Goal: Task Accomplishment & Management: Manage account settings

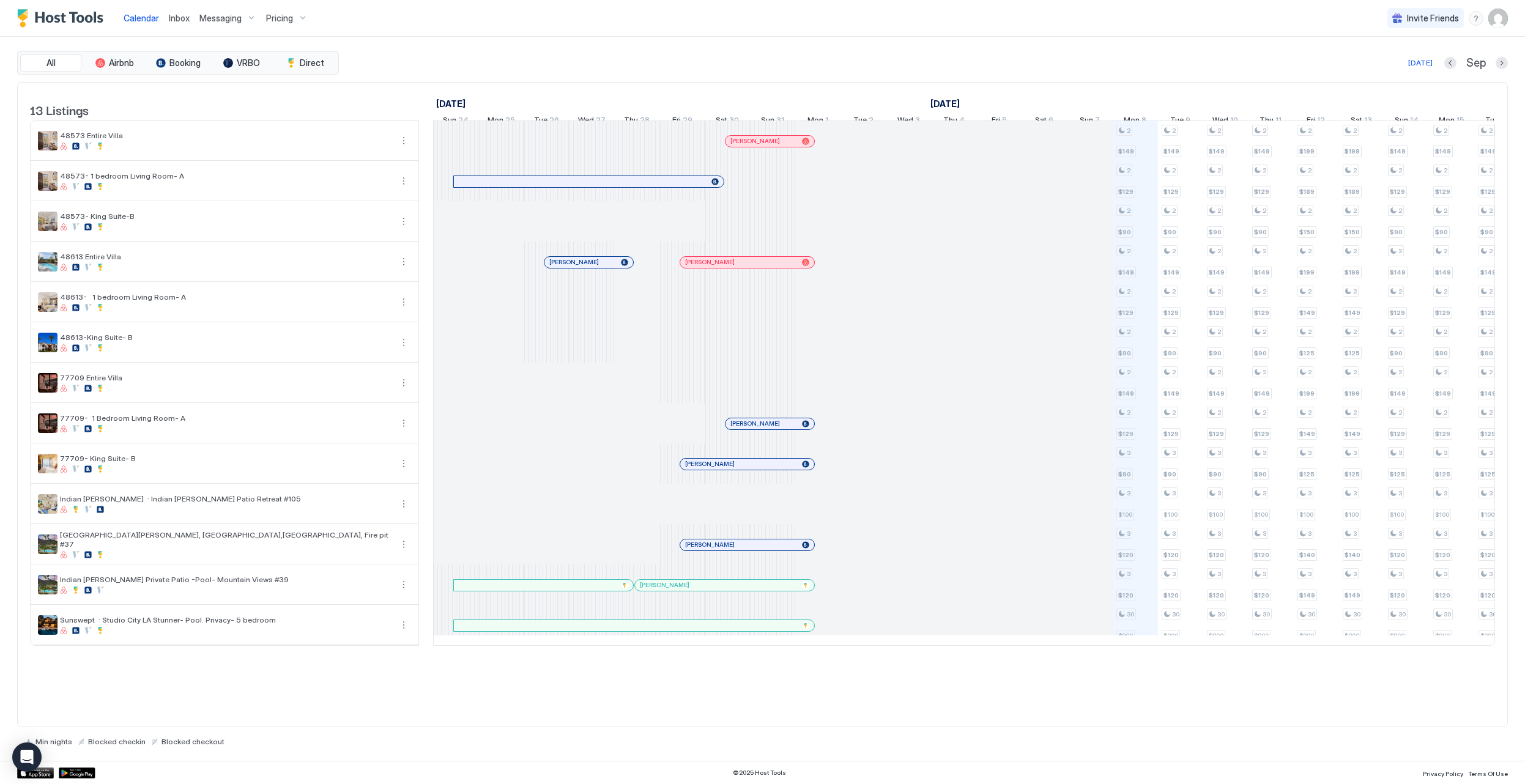
scroll to position [0, 679]
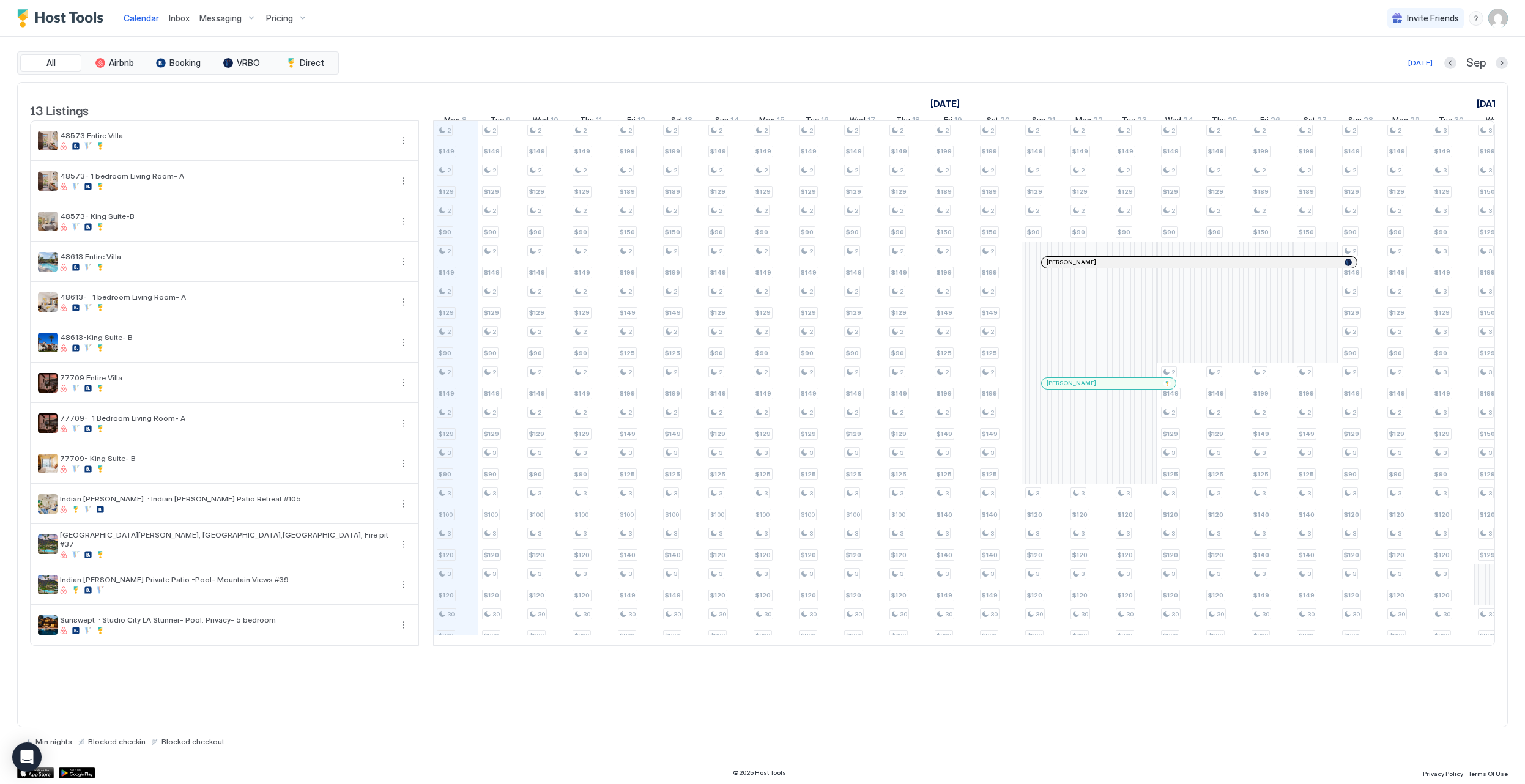
click at [1487, 22] on div "Invite Friends SD" at bounding box center [1448, 18] width 120 height 36
click at [1492, 20] on img "User profile" at bounding box center [1498, 19] width 20 height 20
click at [1456, 72] on div "Settings" at bounding box center [1430, 68] width 155 height 21
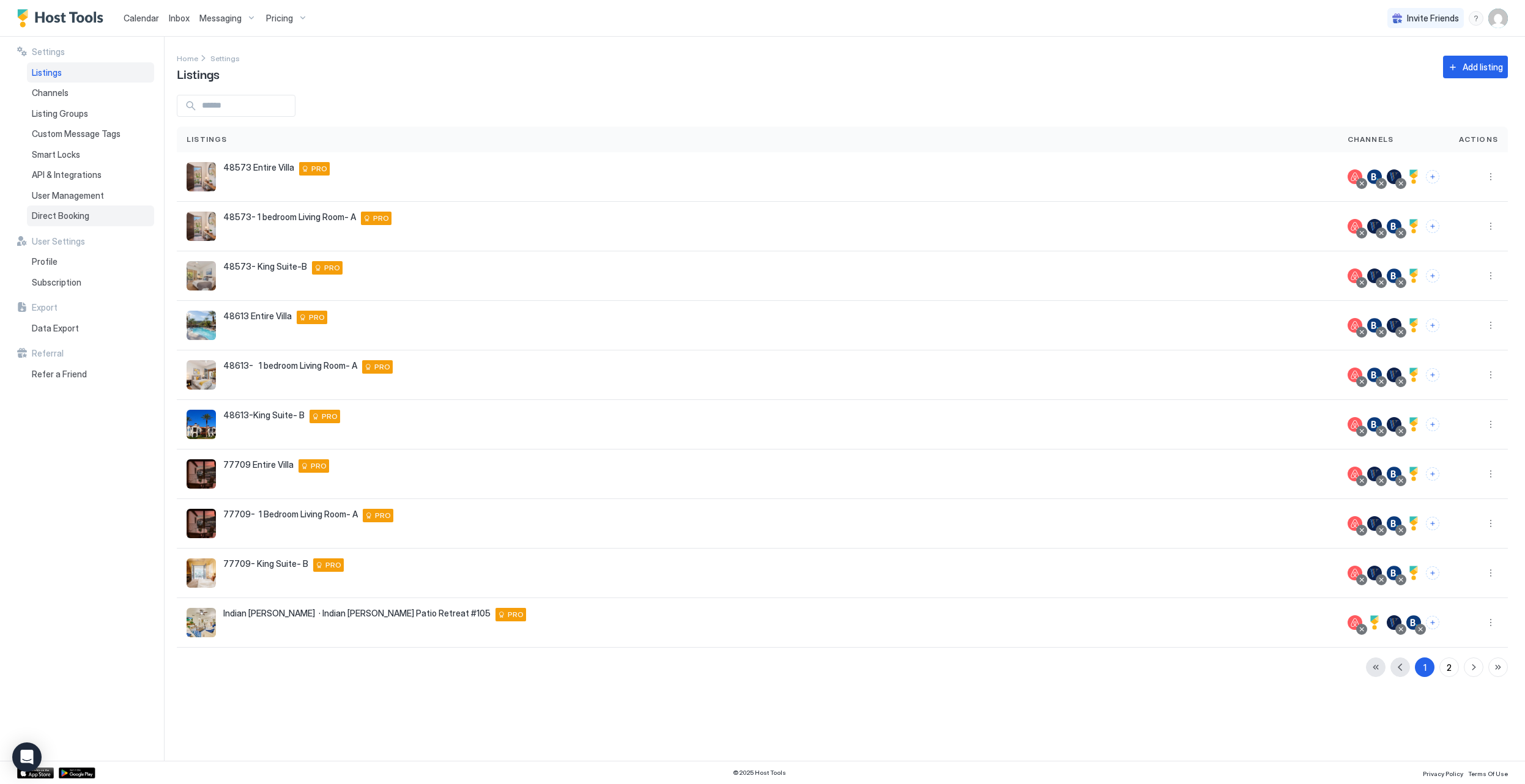
click at [83, 216] on span "Direct Booking" at bounding box center [60, 216] width 58 height 11
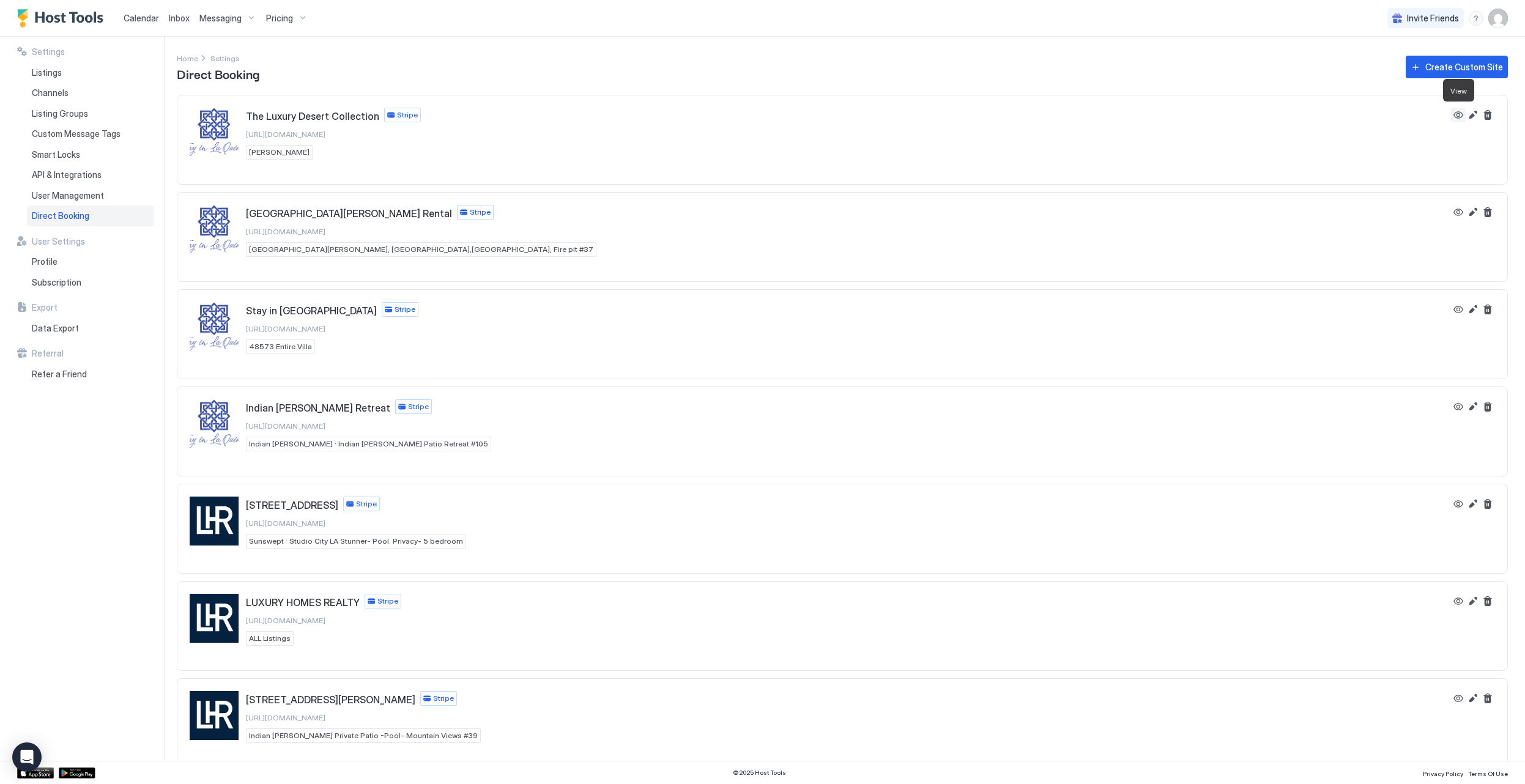
click at [1459, 117] on button "View" at bounding box center [1458, 115] width 15 height 15
click at [1461, 603] on button "View" at bounding box center [1458, 601] width 15 height 15
click at [1475, 216] on button "Edit" at bounding box center [1473, 212] width 15 height 15
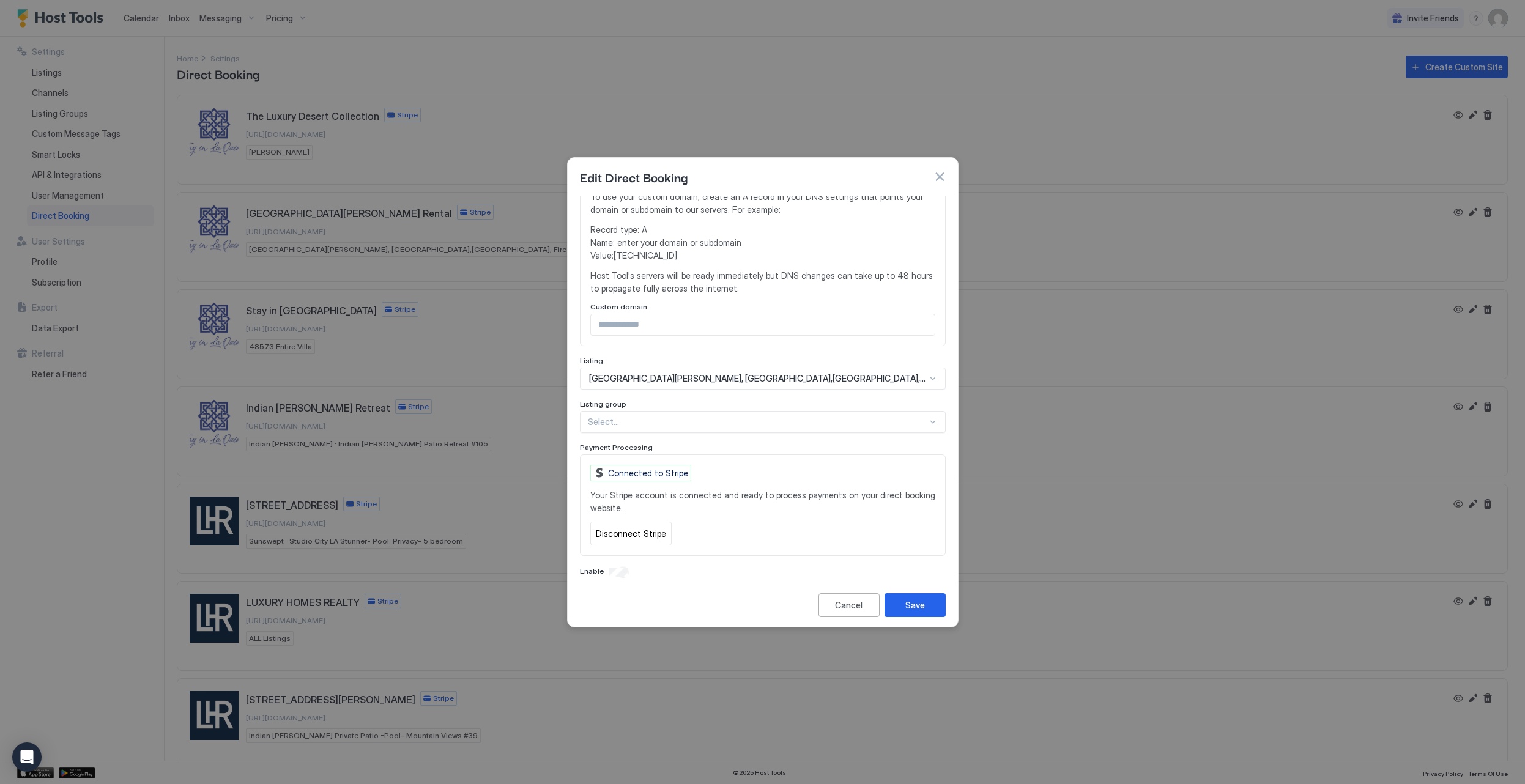
scroll to position [290, 0]
click at [637, 522] on button "Disconnect Stripe" at bounding box center [631, 534] width 81 height 24
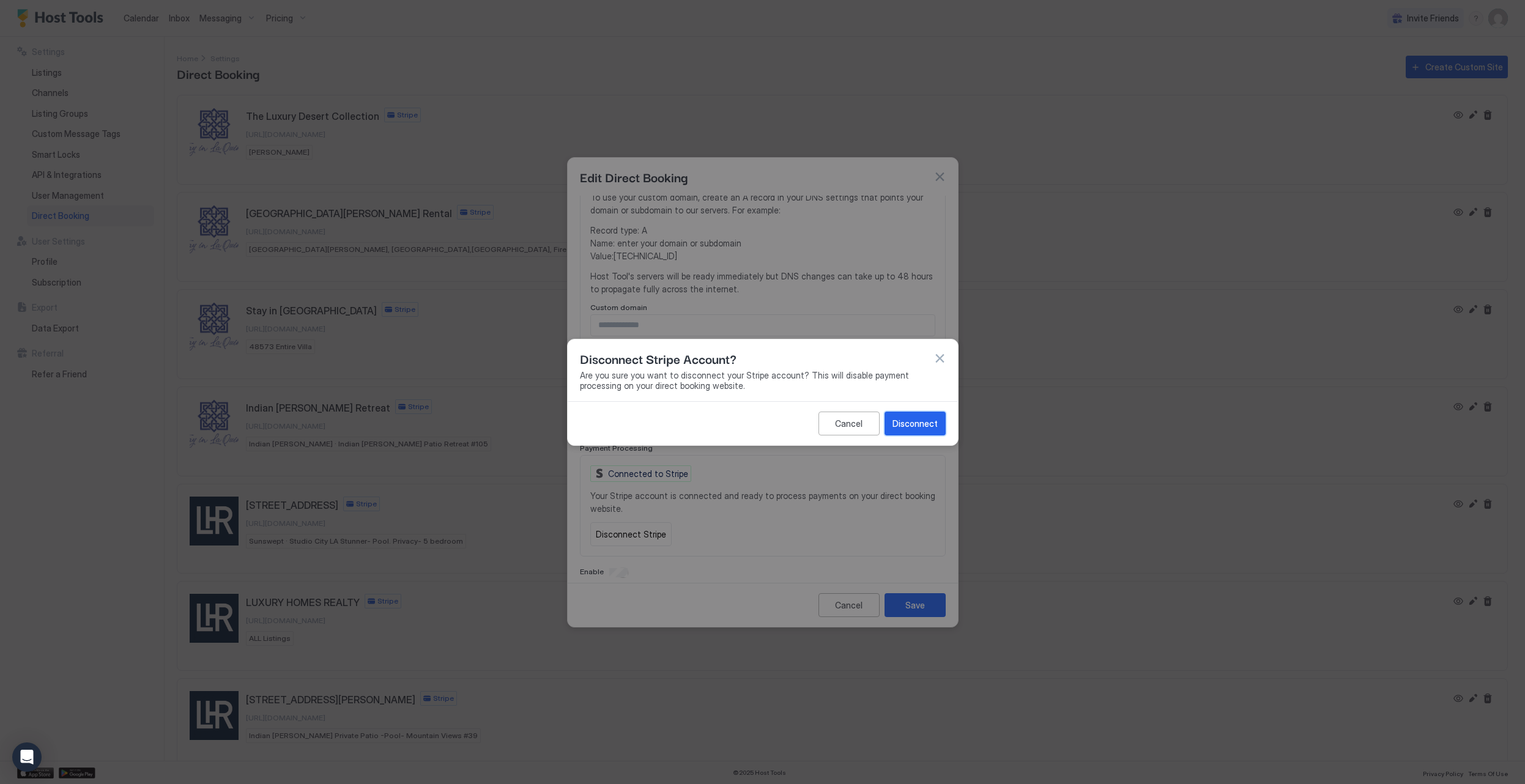
click at [936, 417] on div "Disconnect" at bounding box center [915, 424] width 46 height 13
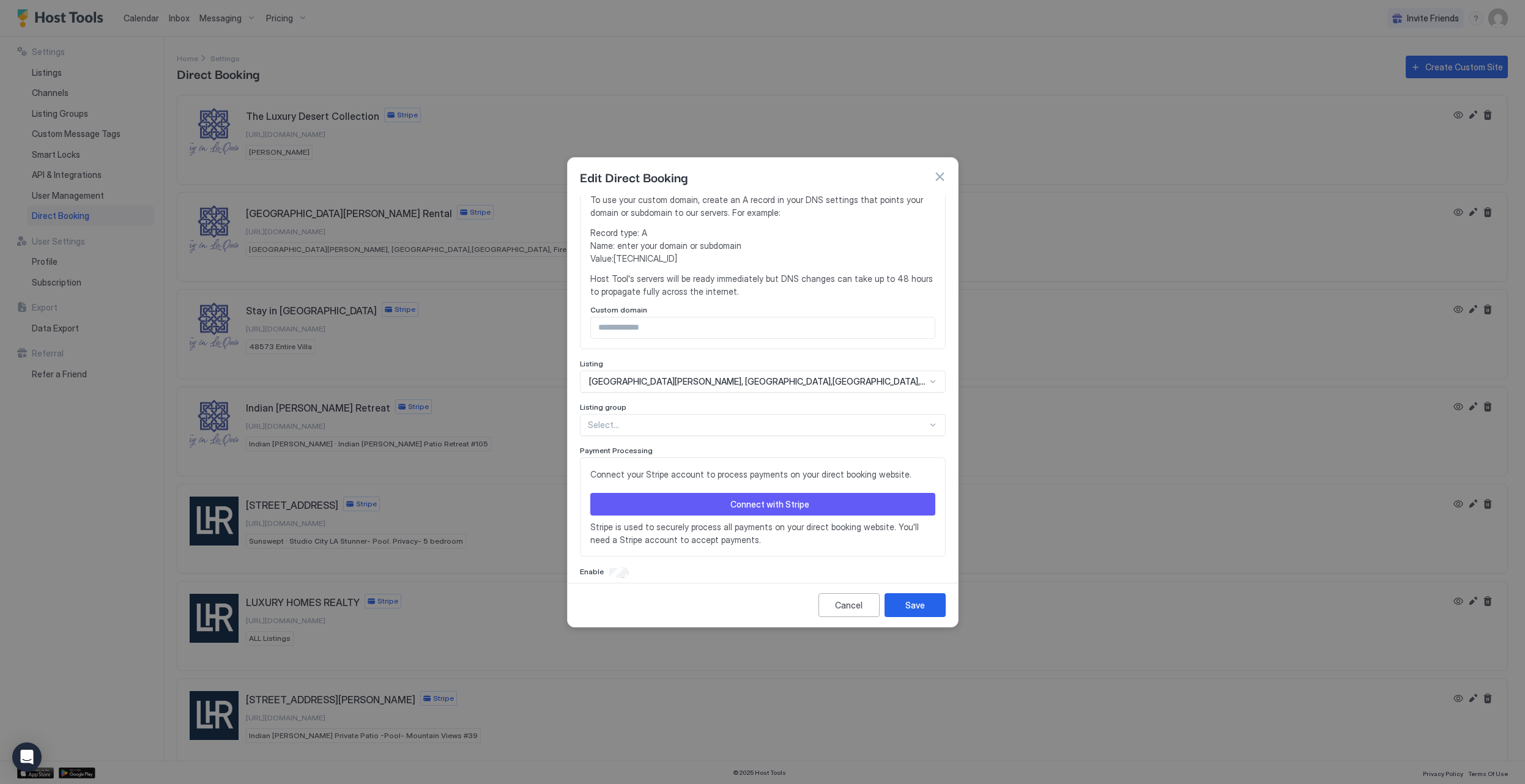
click at [815, 493] on button "Connect with Stripe" at bounding box center [763, 504] width 345 height 23
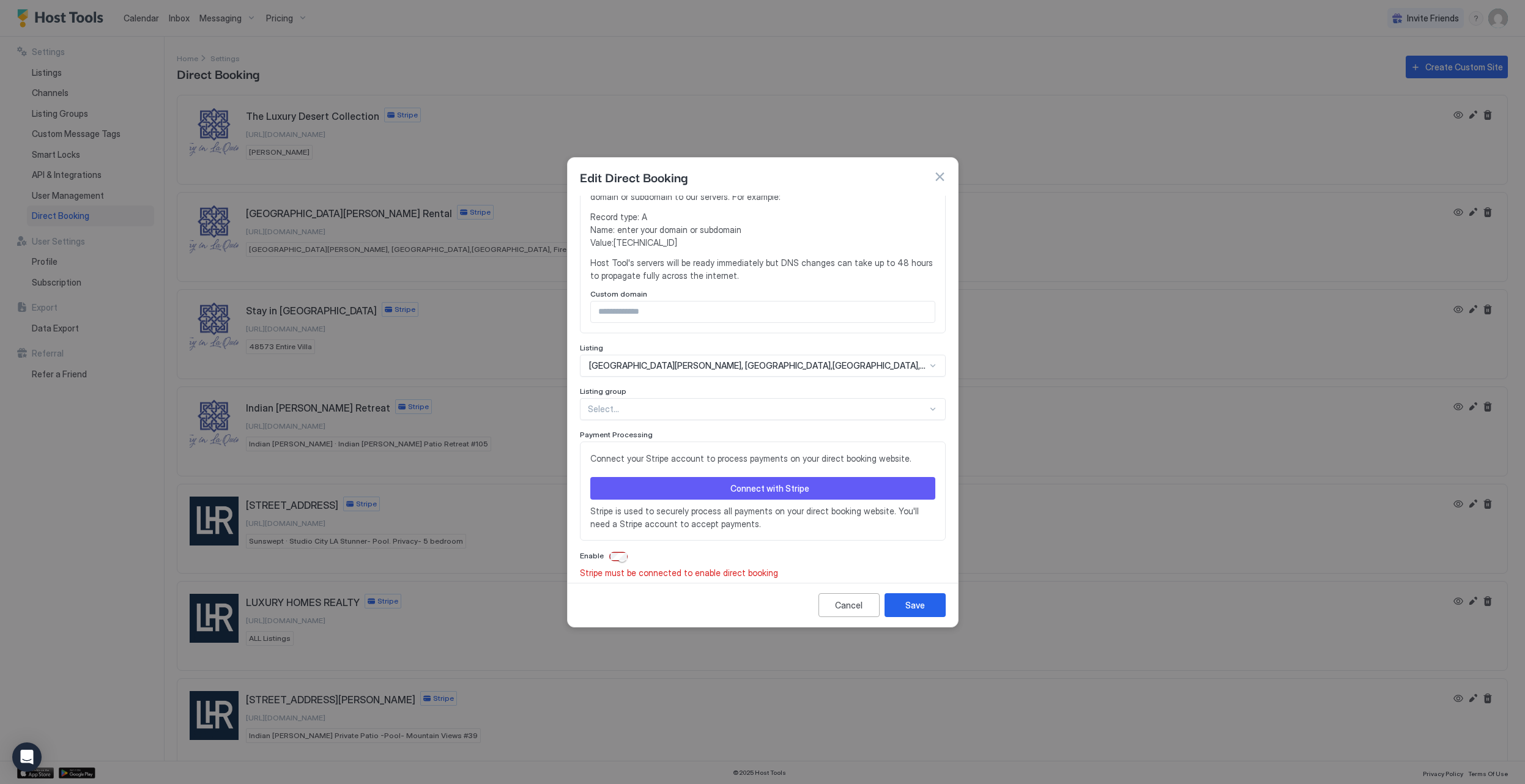
scroll to position [302, 0]
click at [610, 552] on div at bounding box center [618, 556] width 19 height 9
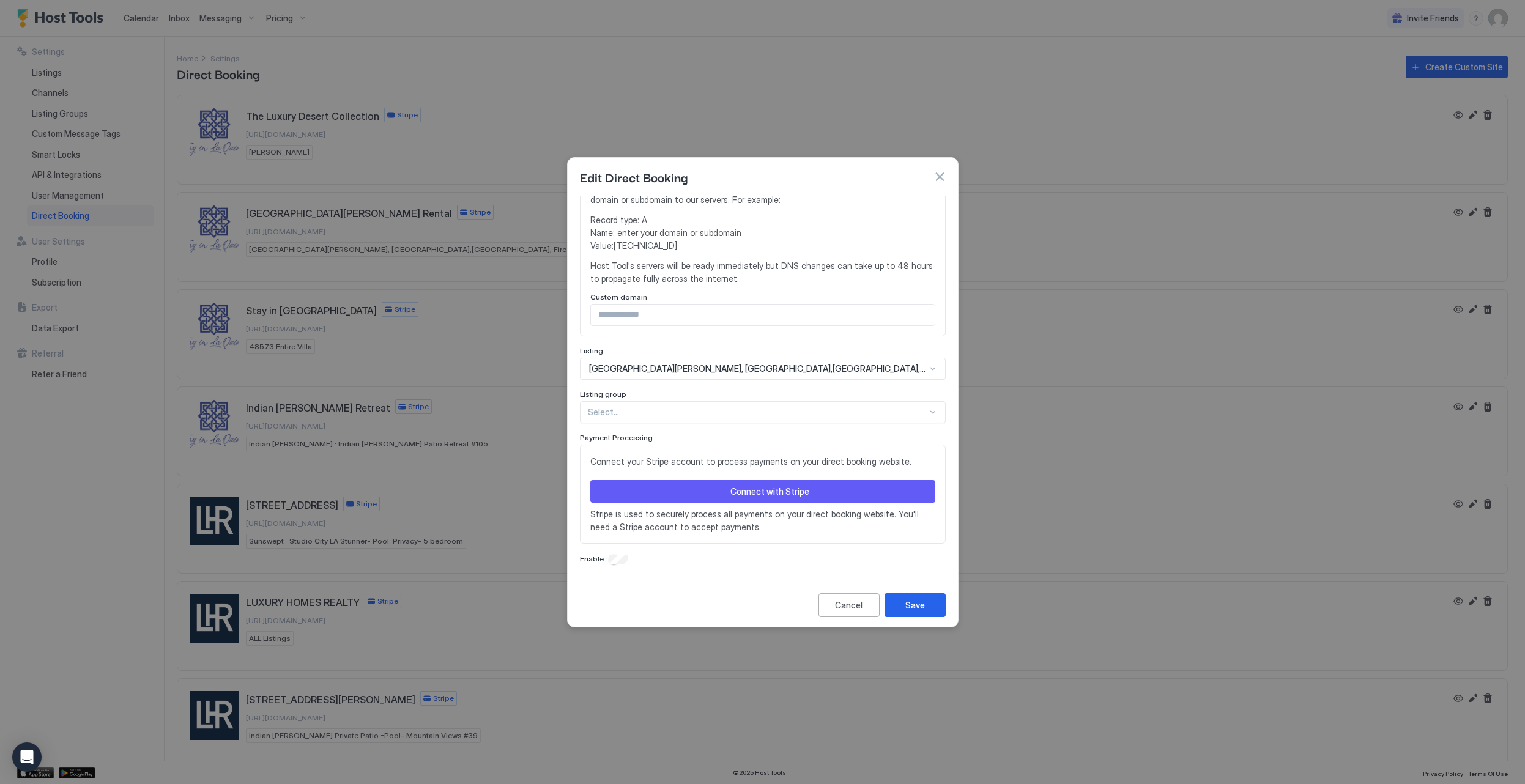
scroll to position [287, 0]
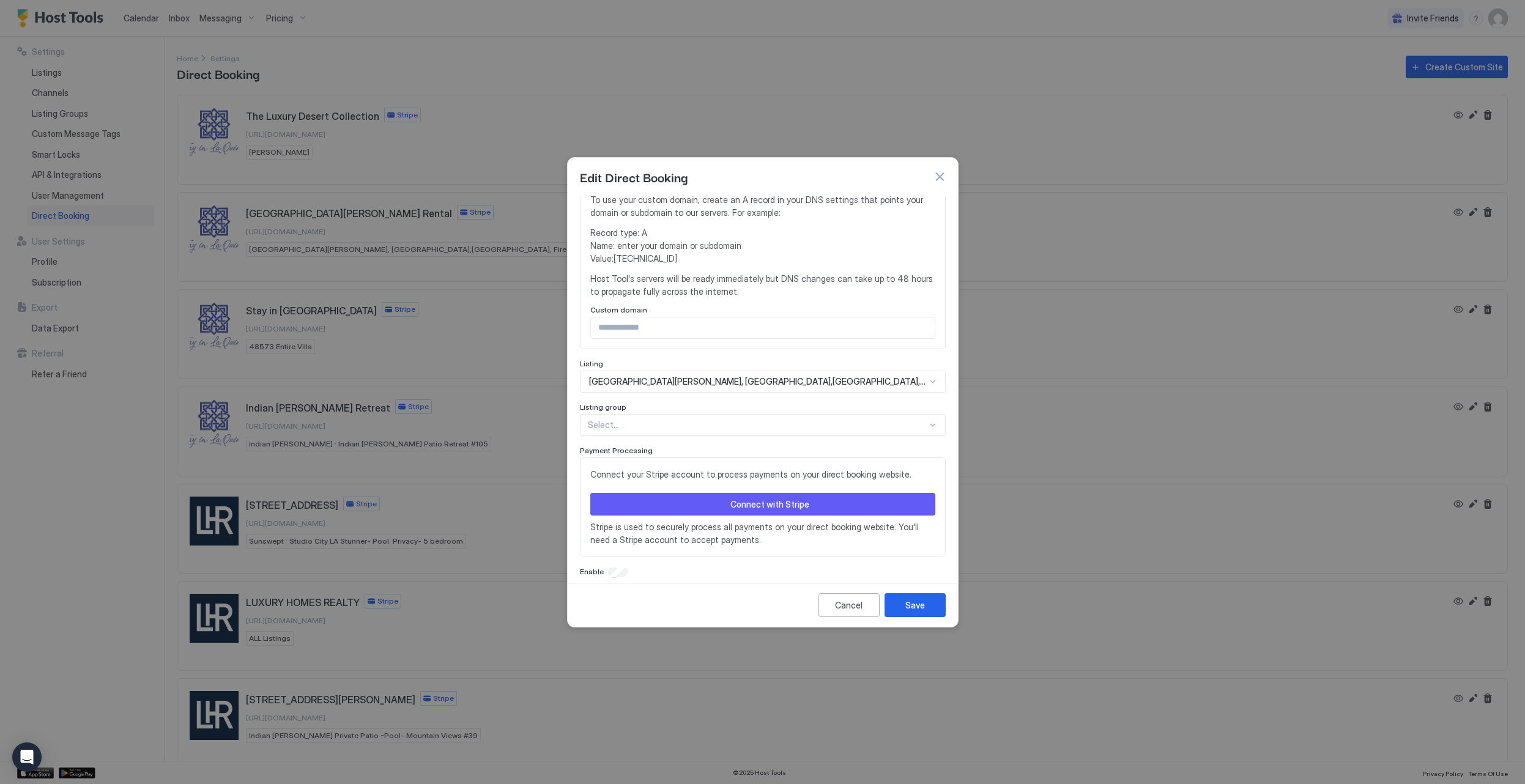
click at [714, 493] on button "Connect with Stripe" at bounding box center [763, 504] width 345 height 23
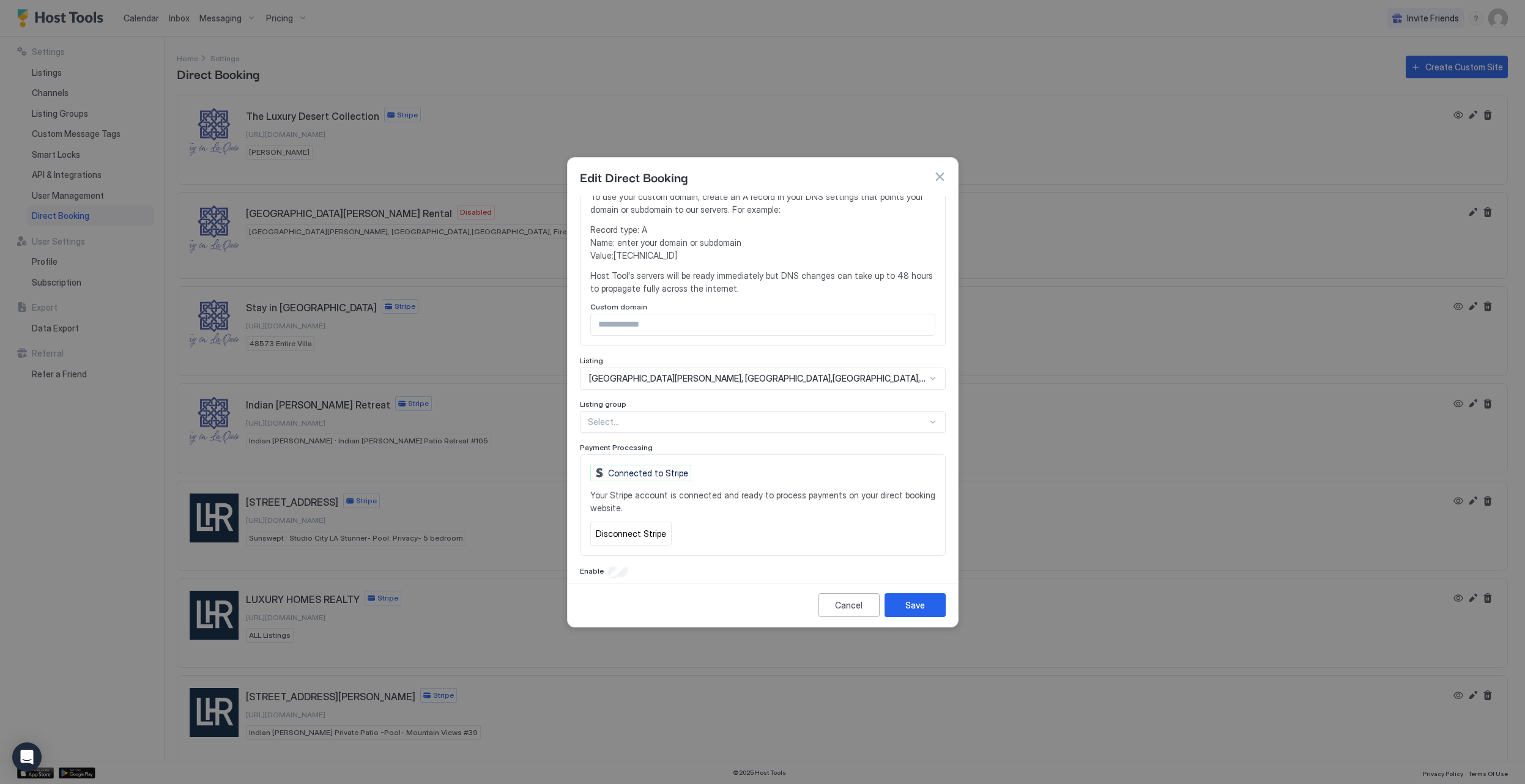
scroll to position [290, 0]
click at [932, 600] on button "Save" at bounding box center [915, 604] width 61 height 24
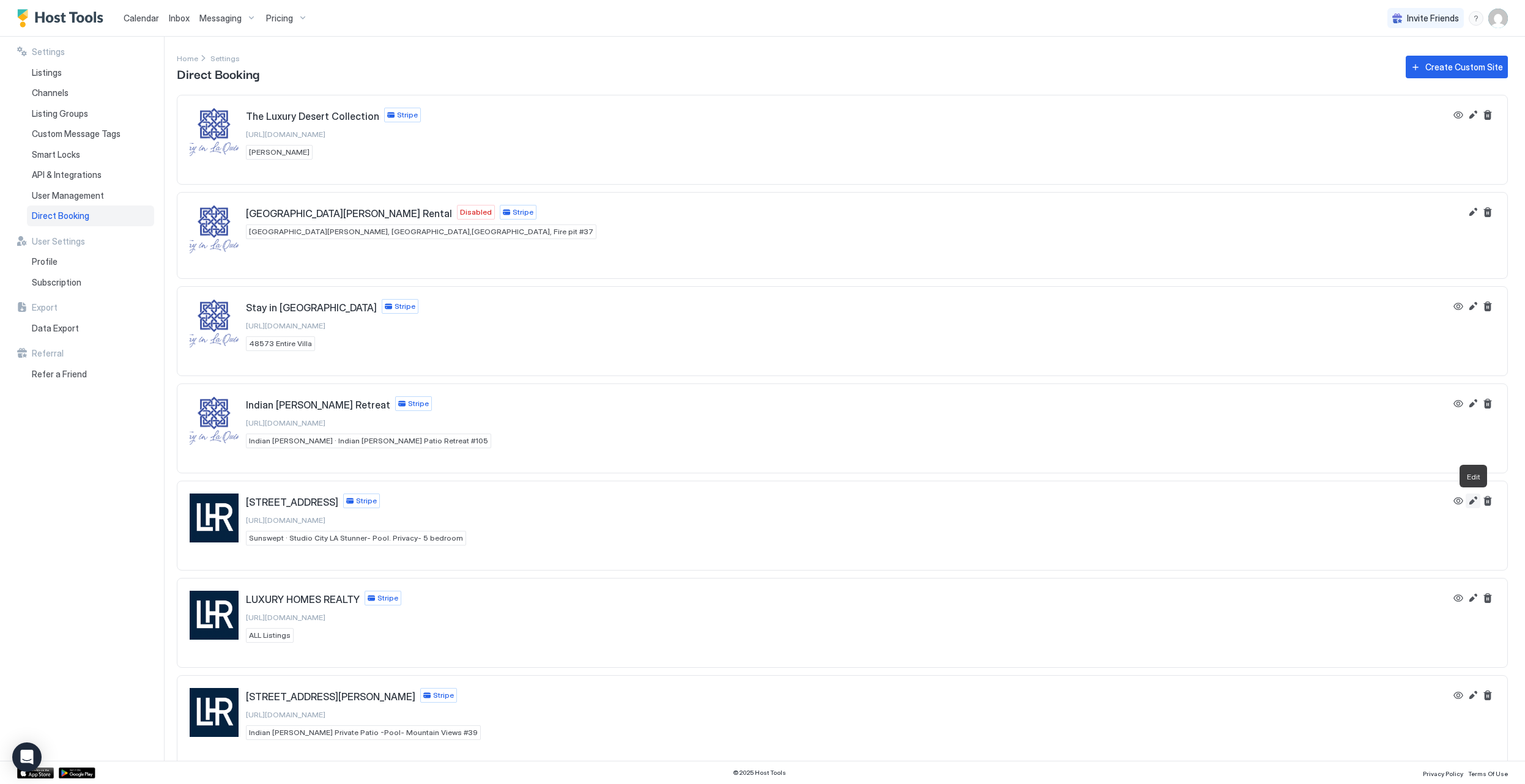
click at [1479, 500] on button "Edit" at bounding box center [1473, 501] width 15 height 15
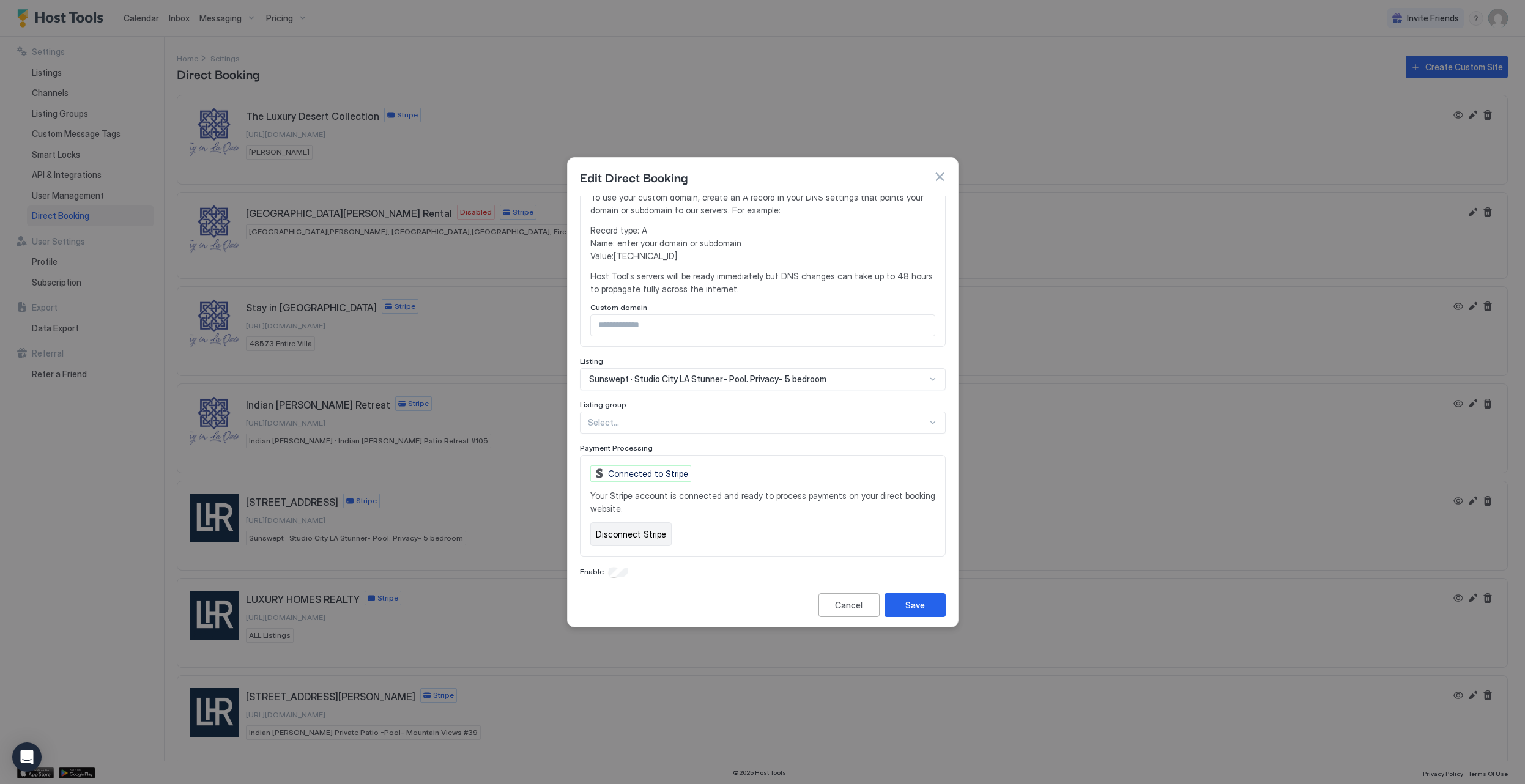
click at [623, 525] on button "Disconnect Stripe" at bounding box center [631, 534] width 81 height 24
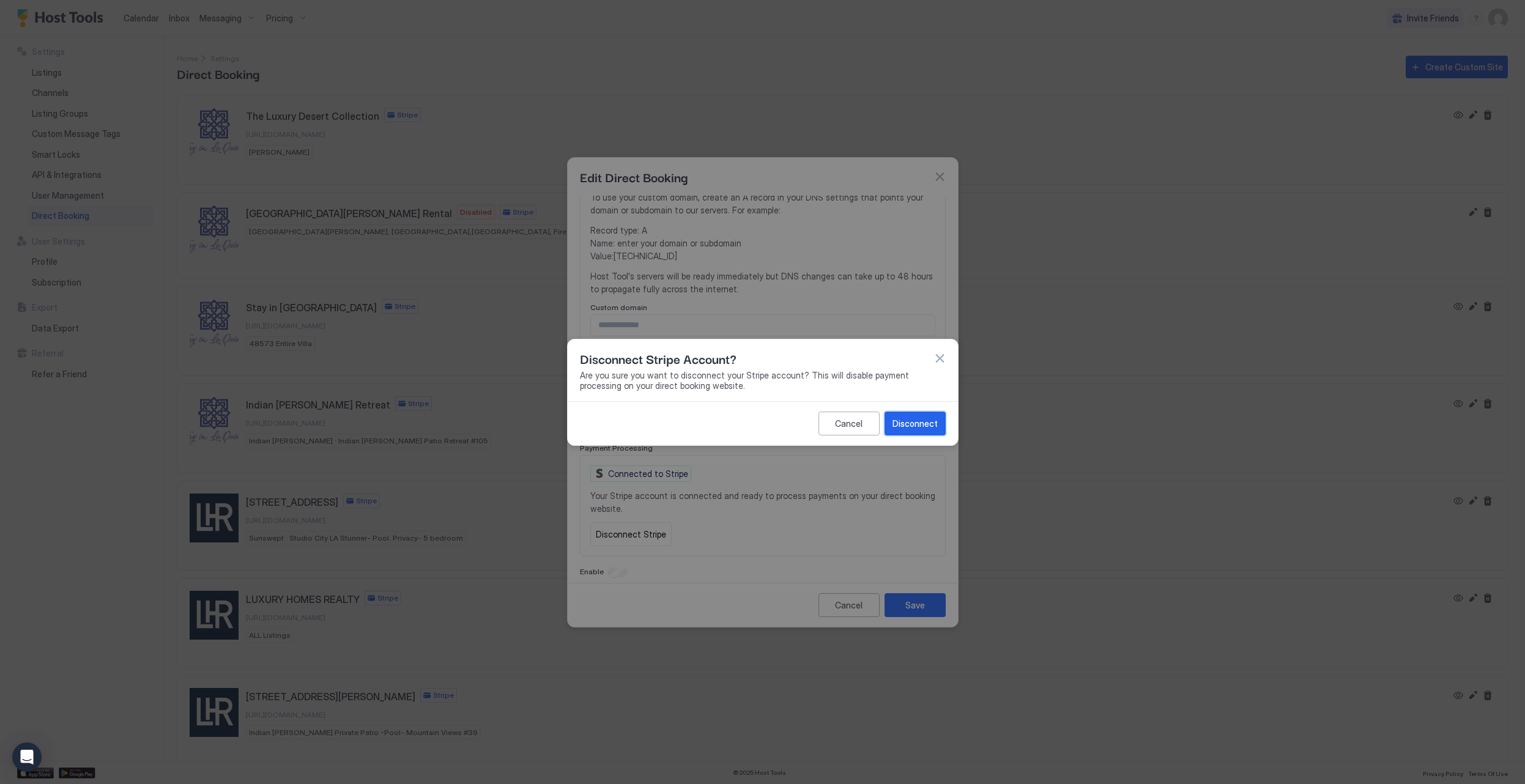
click at [915, 426] on div "Disconnect" at bounding box center [915, 424] width 46 height 13
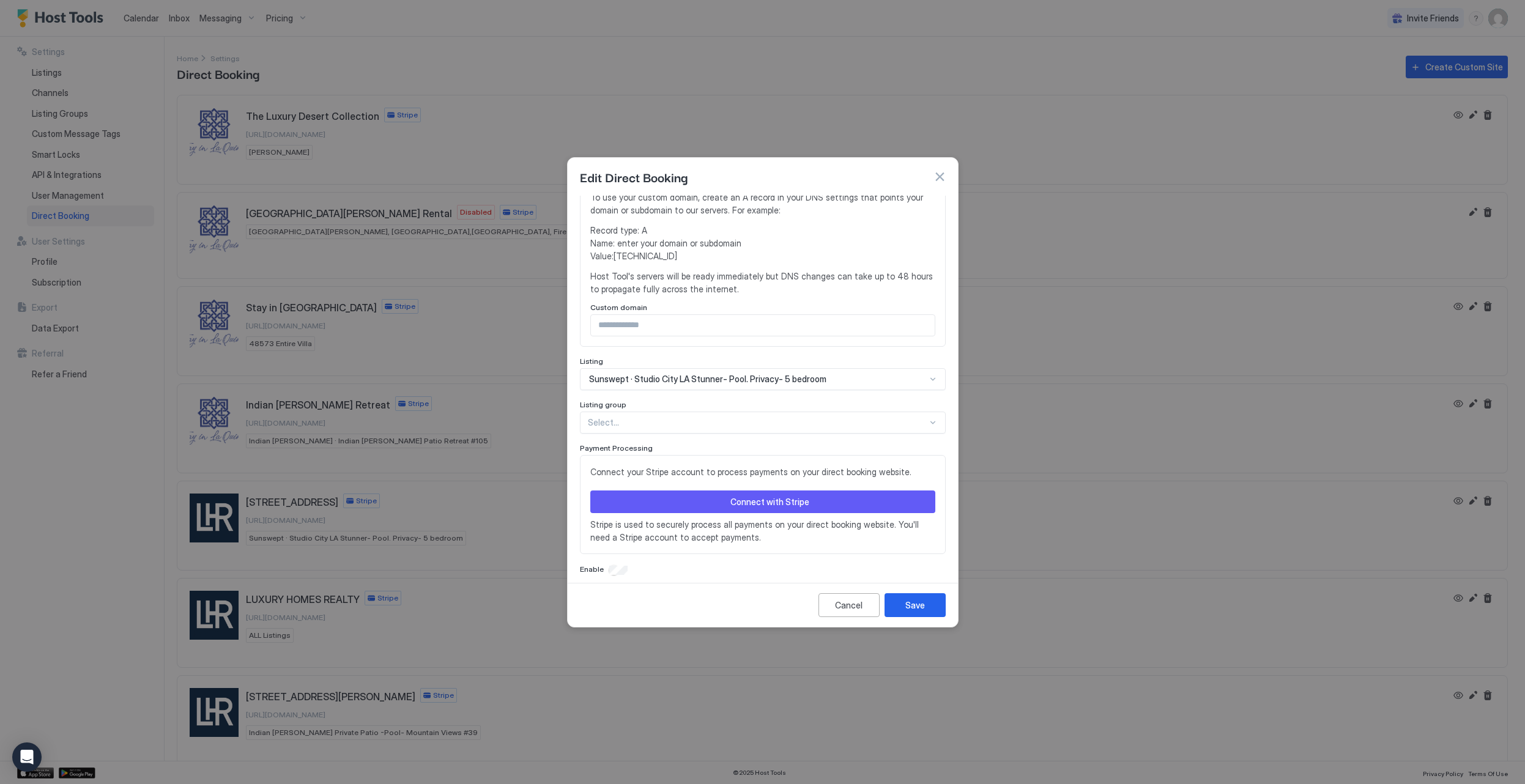
scroll to position [287, 0]
click at [813, 498] on button "Connect with Stripe" at bounding box center [763, 504] width 345 height 23
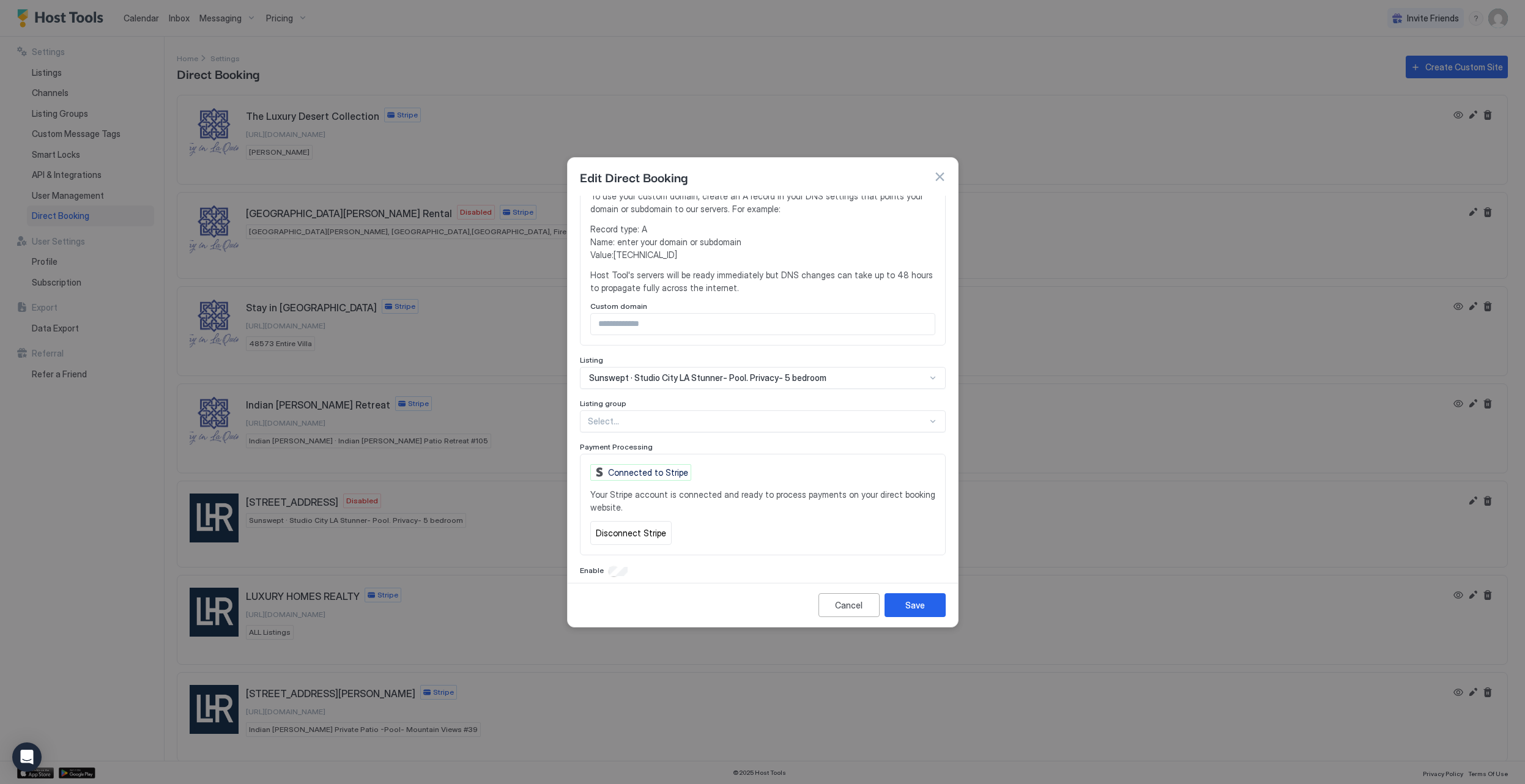
scroll to position [290, 0]
click at [923, 599] on div "Save" at bounding box center [915, 605] width 20 height 13
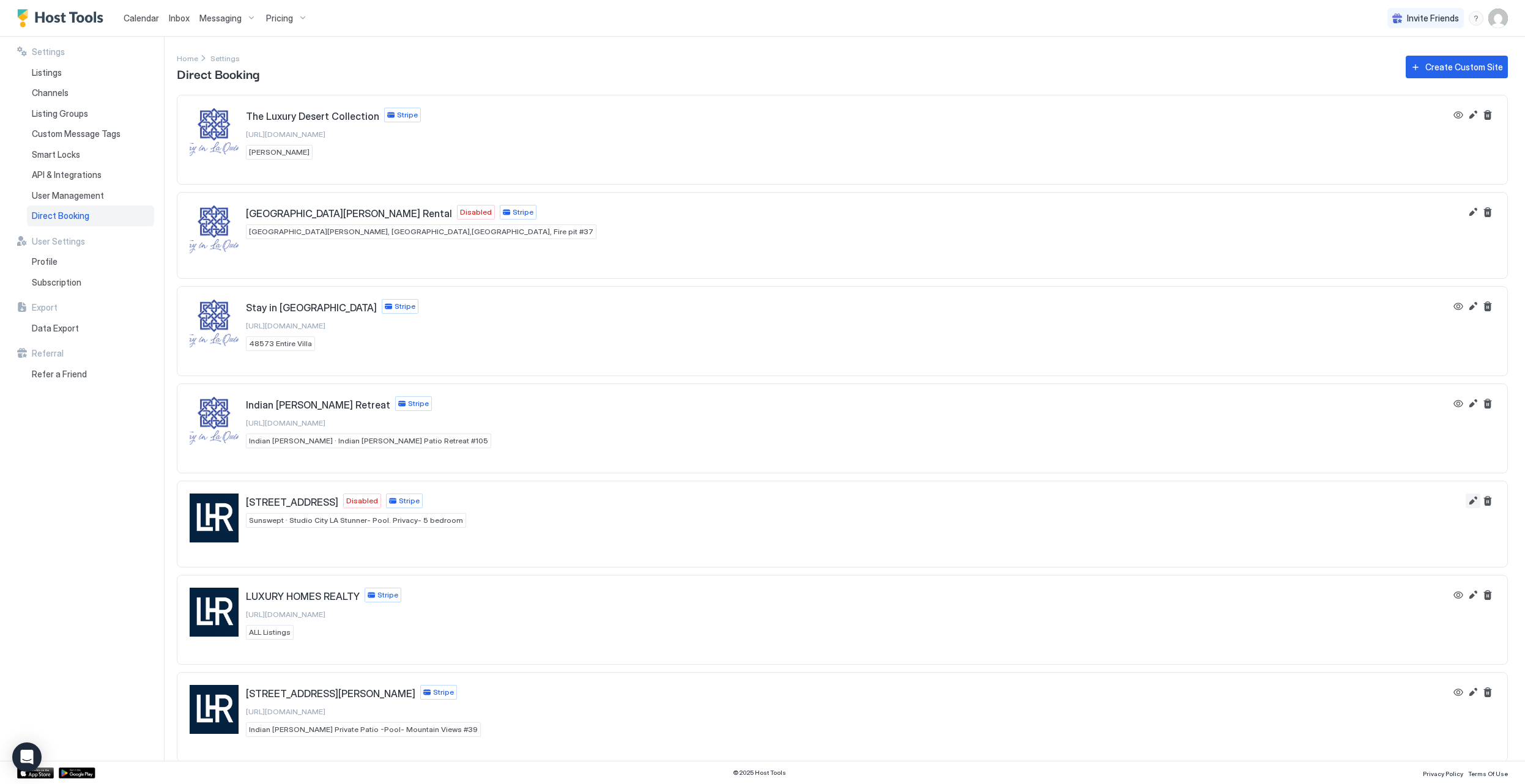
click at [1471, 504] on button "Edit" at bounding box center [1473, 501] width 15 height 15
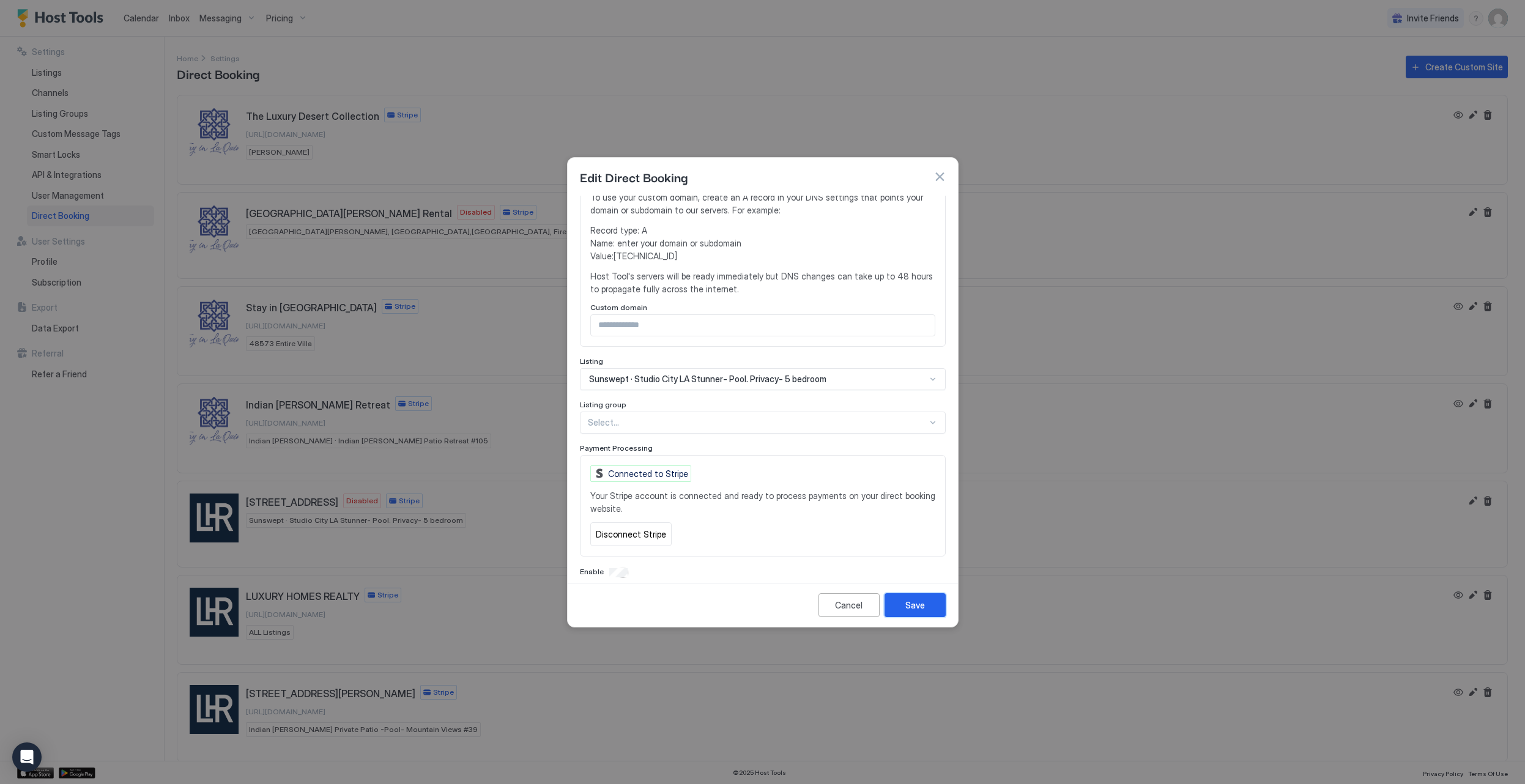
click at [920, 600] on div "Save" at bounding box center [915, 605] width 20 height 13
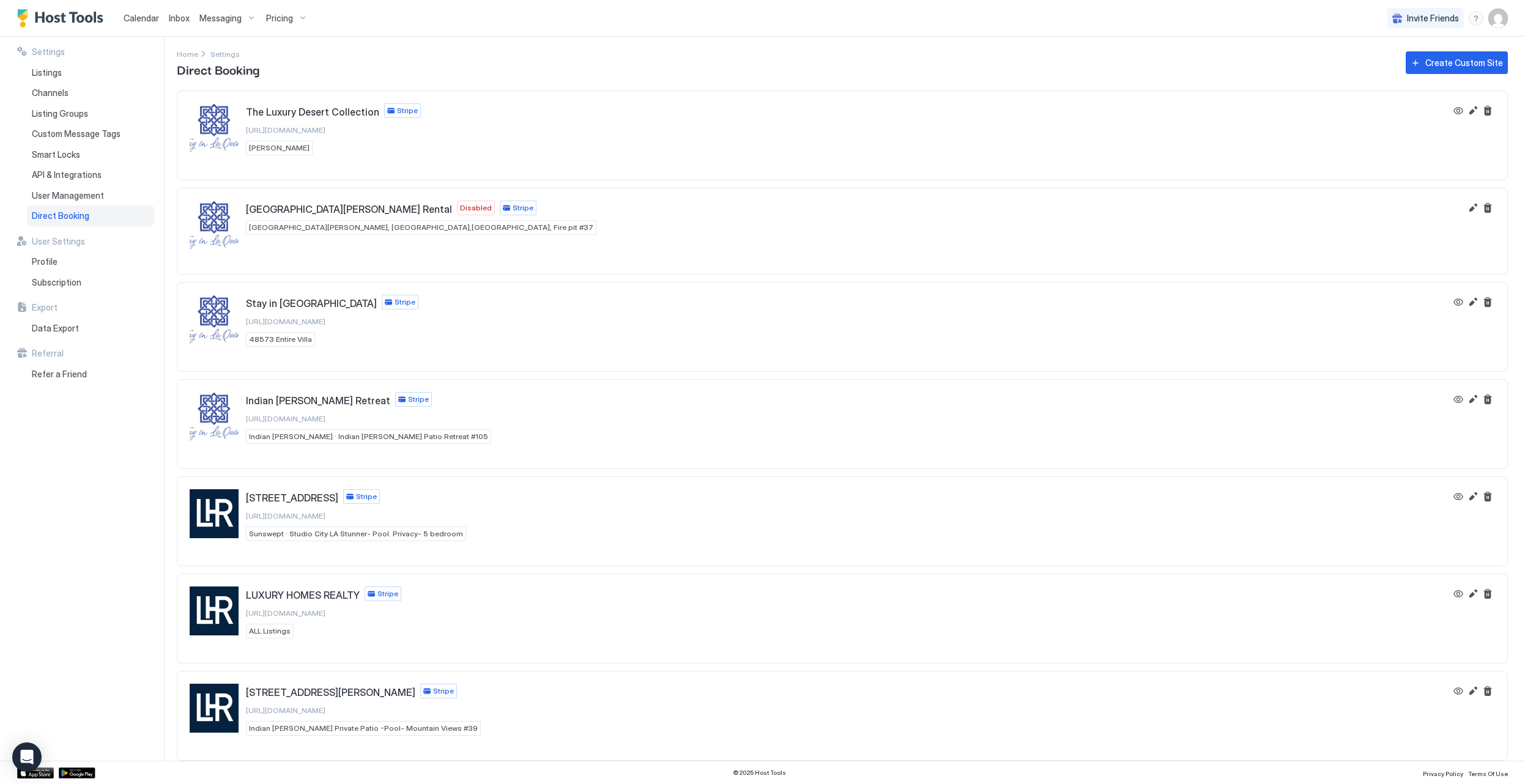
scroll to position [4, 0]
click at [1474, 692] on button "Edit" at bounding box center [1473, 691] width 15 height 15
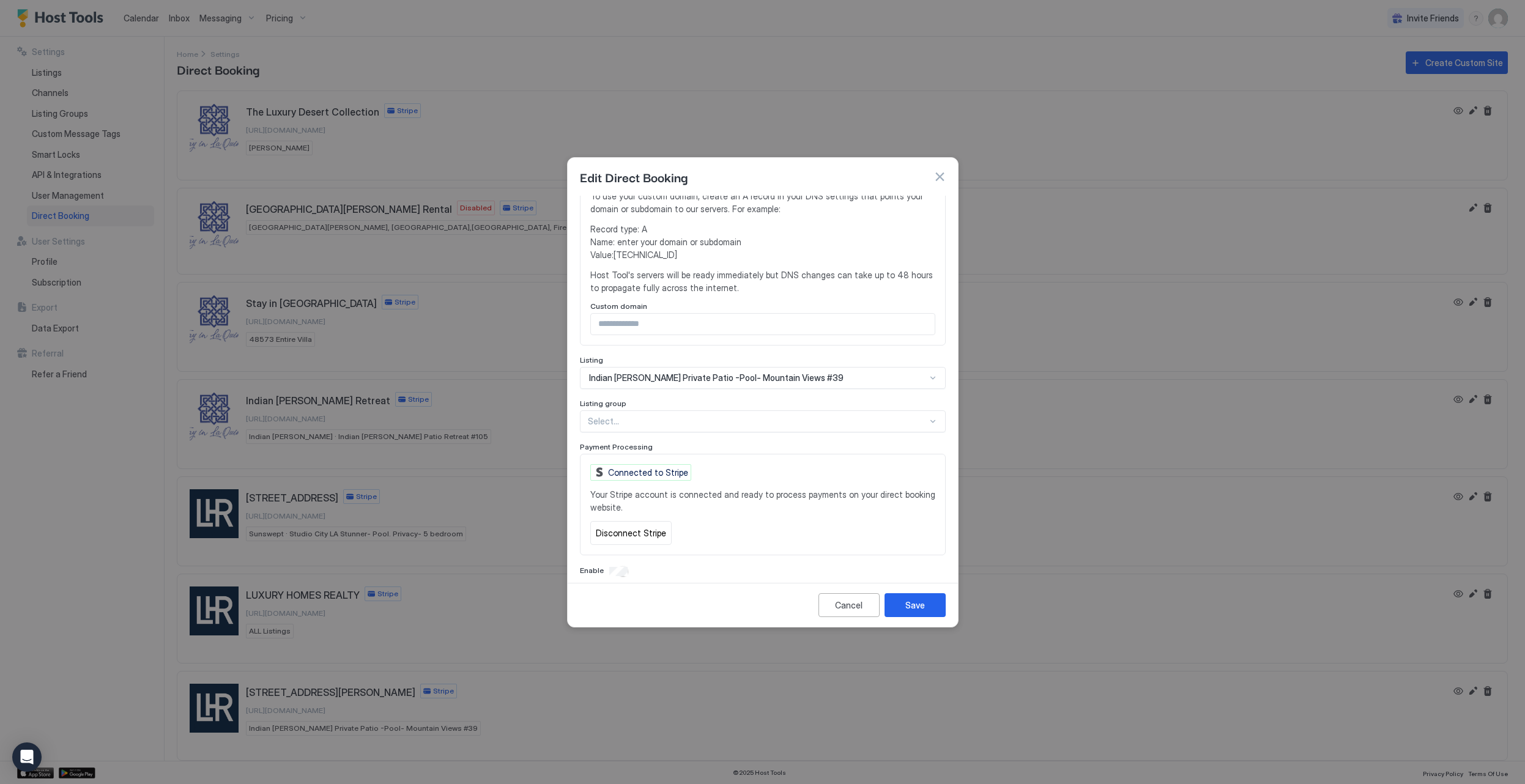
scroll to position [290, 0]
click at [626, 524] on button "Disconnect Stripe" at bounding box center [631, 534] width 81 height 24
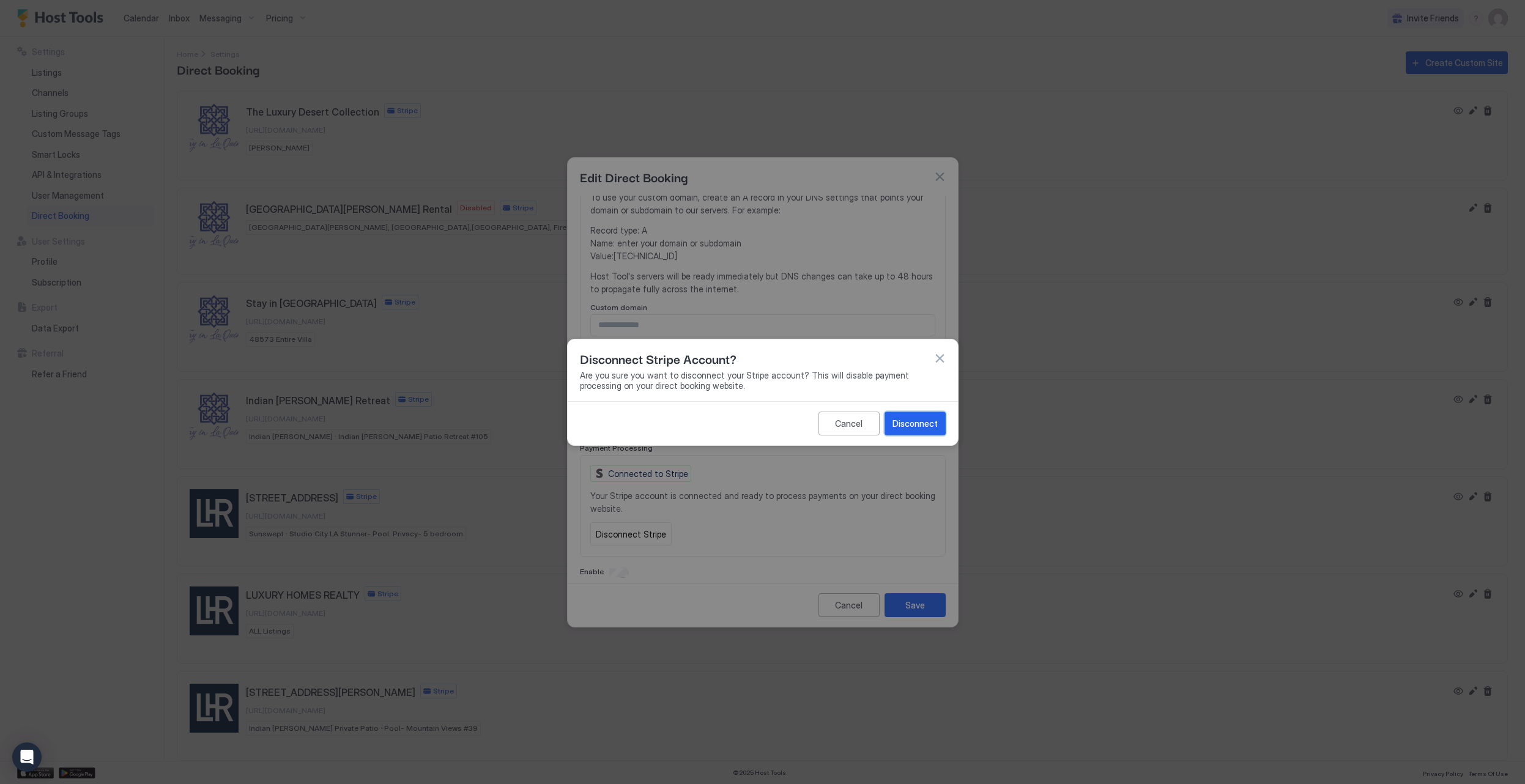
click at [908, 420] on div "Disconnect" at bounding box center [915, 424] width 46 height 13
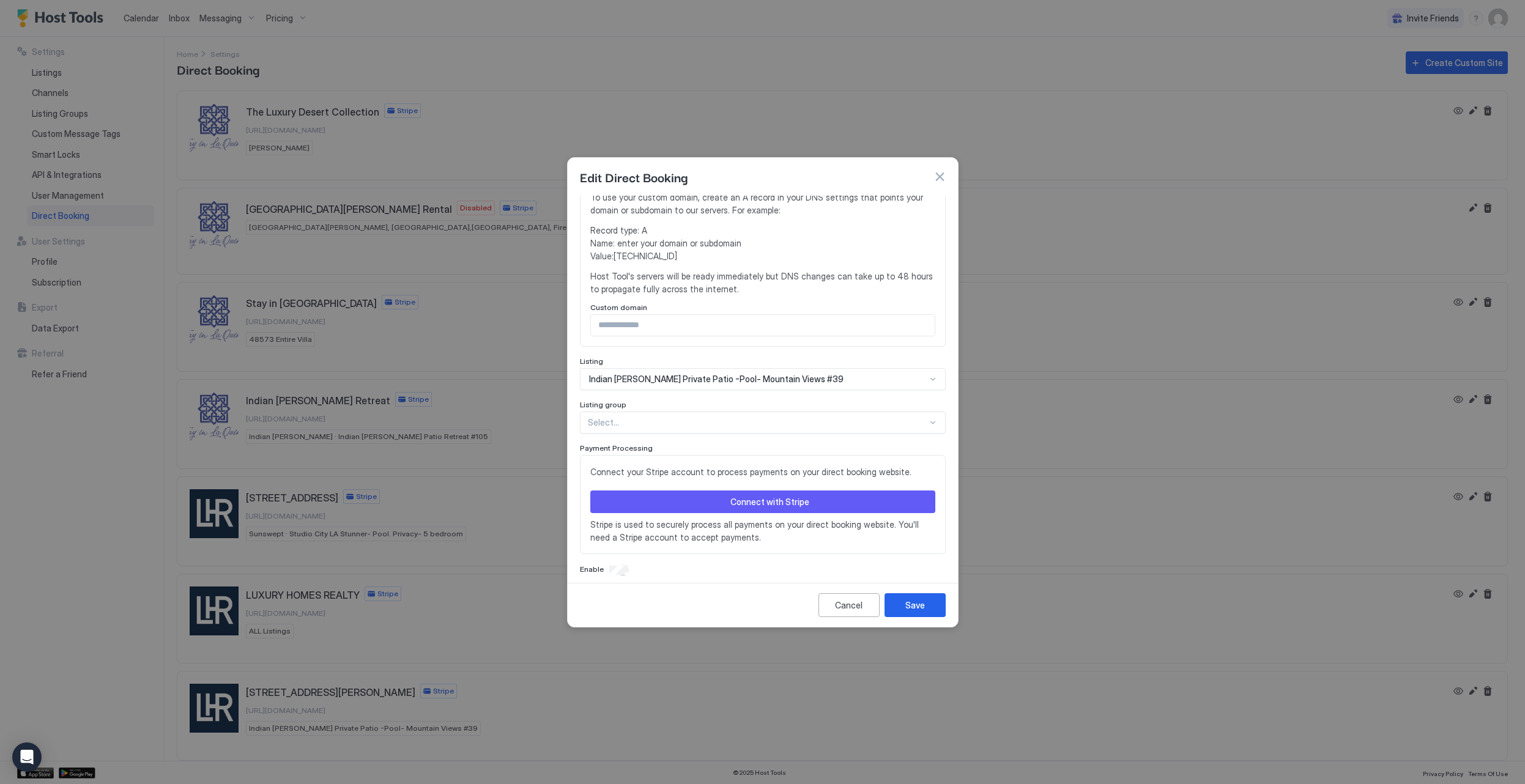
scroll to position [287, 0]
click at [687, 500] on button "Connect with Stripe" at bounding box center [763, 504] width 345 height 23
click at [680, 504] on div "Connect your Stripe account to process payments on your direct booking website.…" at bounding box center [763, 507] width 345 height 78
click at [682, 498] on button "Connect with Stripe" at bounding box center [763, 504] width 345 height 23
click at [609, 566] on div "Enable" at bounding box center [763, 572] width 366 height 12
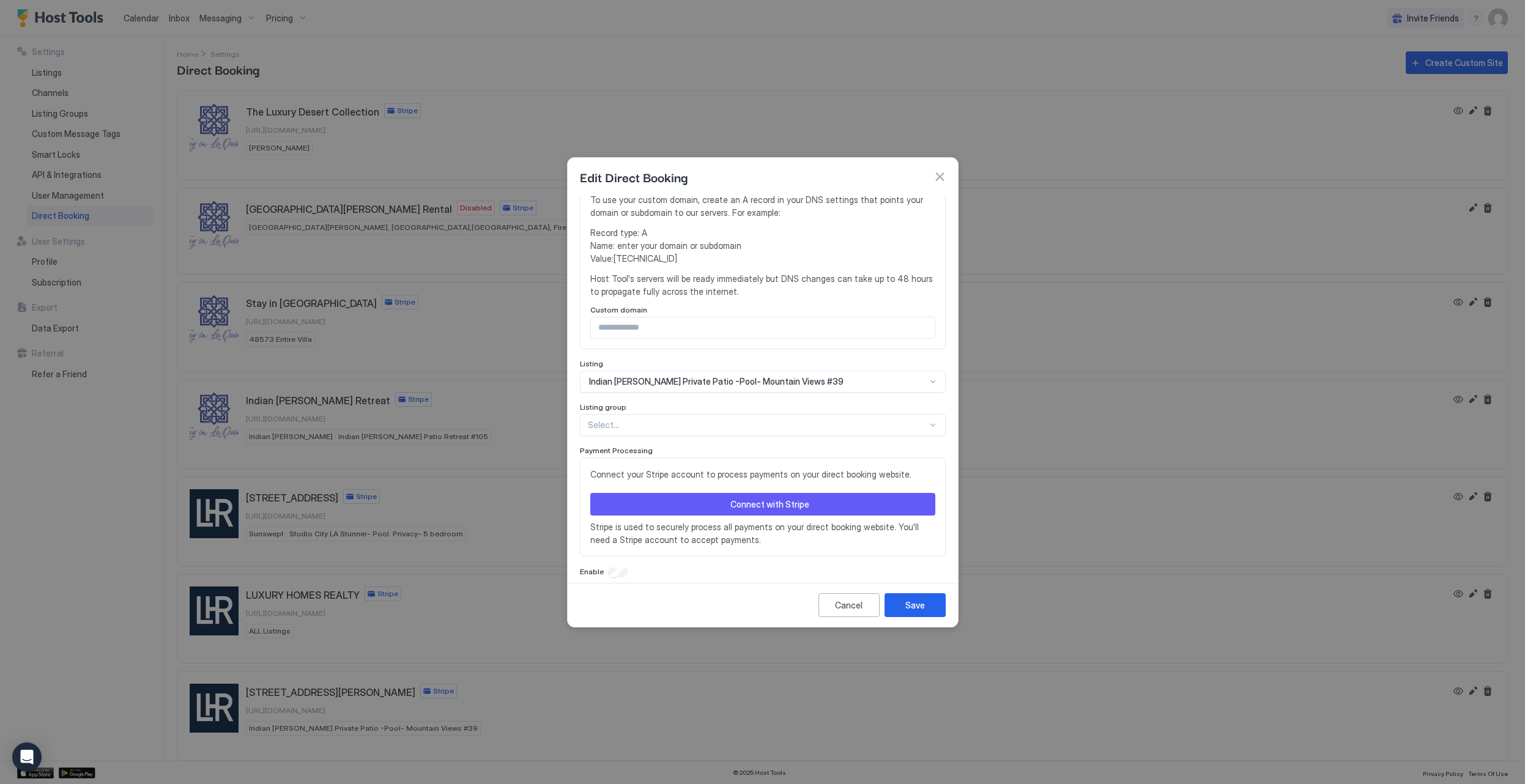
click at [732, 477] on div "Connect your Stripe account to process payments on your direct booking website.…" at bounding box center [763, 507] width 345 height 78
click at [733, 498] on div "Connect with Stripe" at bounding box center [770, 504] width 79 height 13
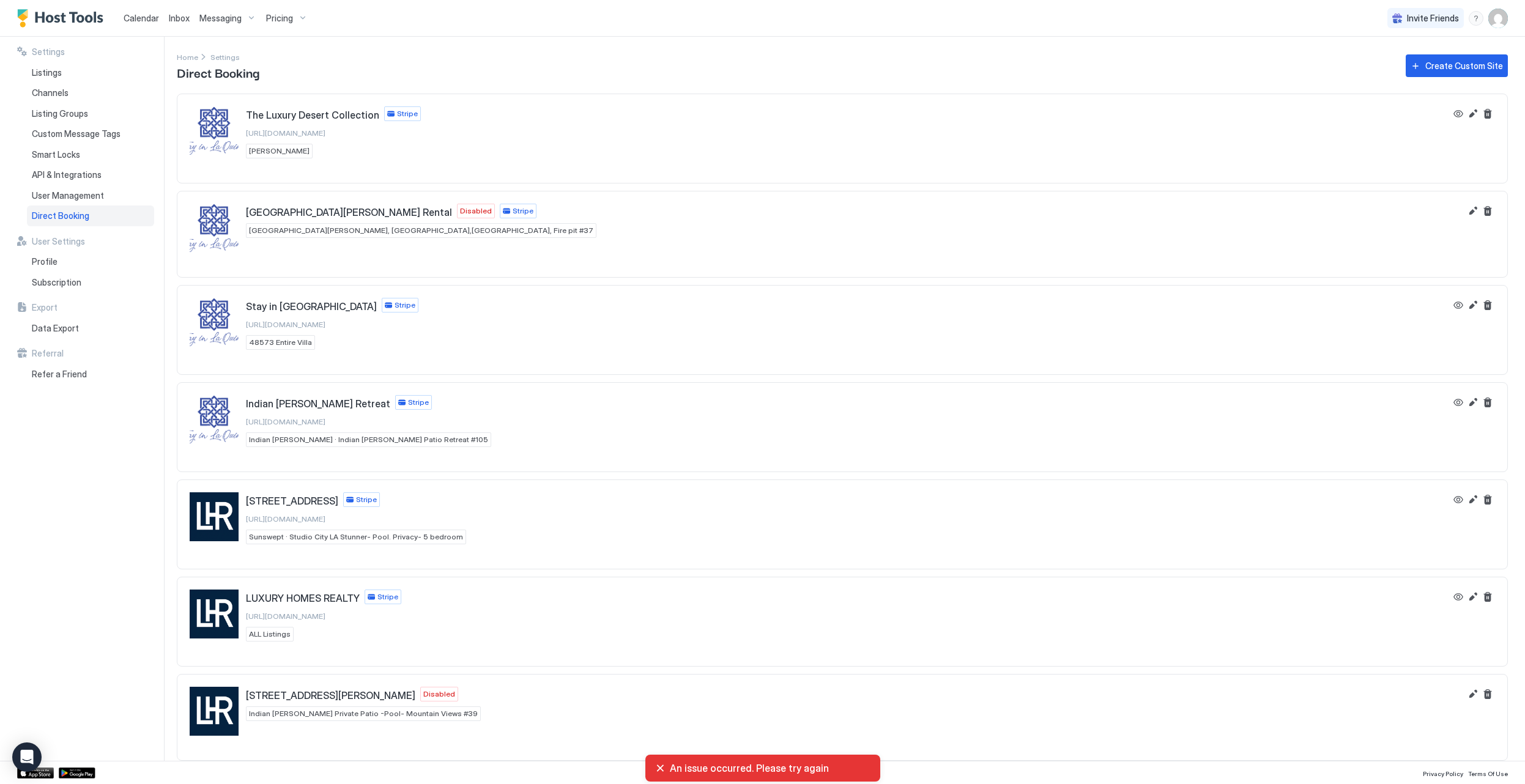
scroll to position [2, 0]
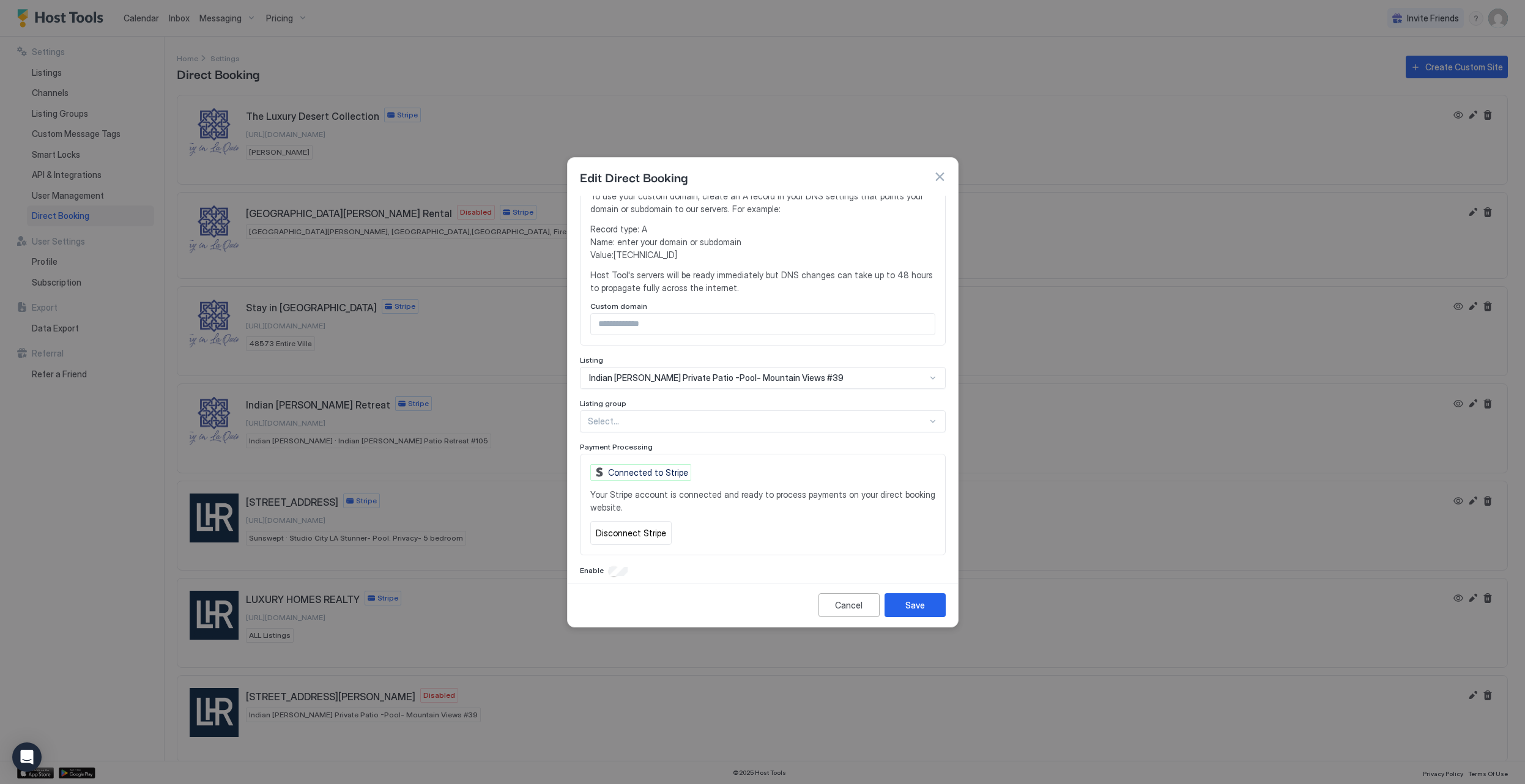
scroll to position [290, 0]
click at [939, 603] on button "Save" at bounding box center [915, 604] width 61 height 24
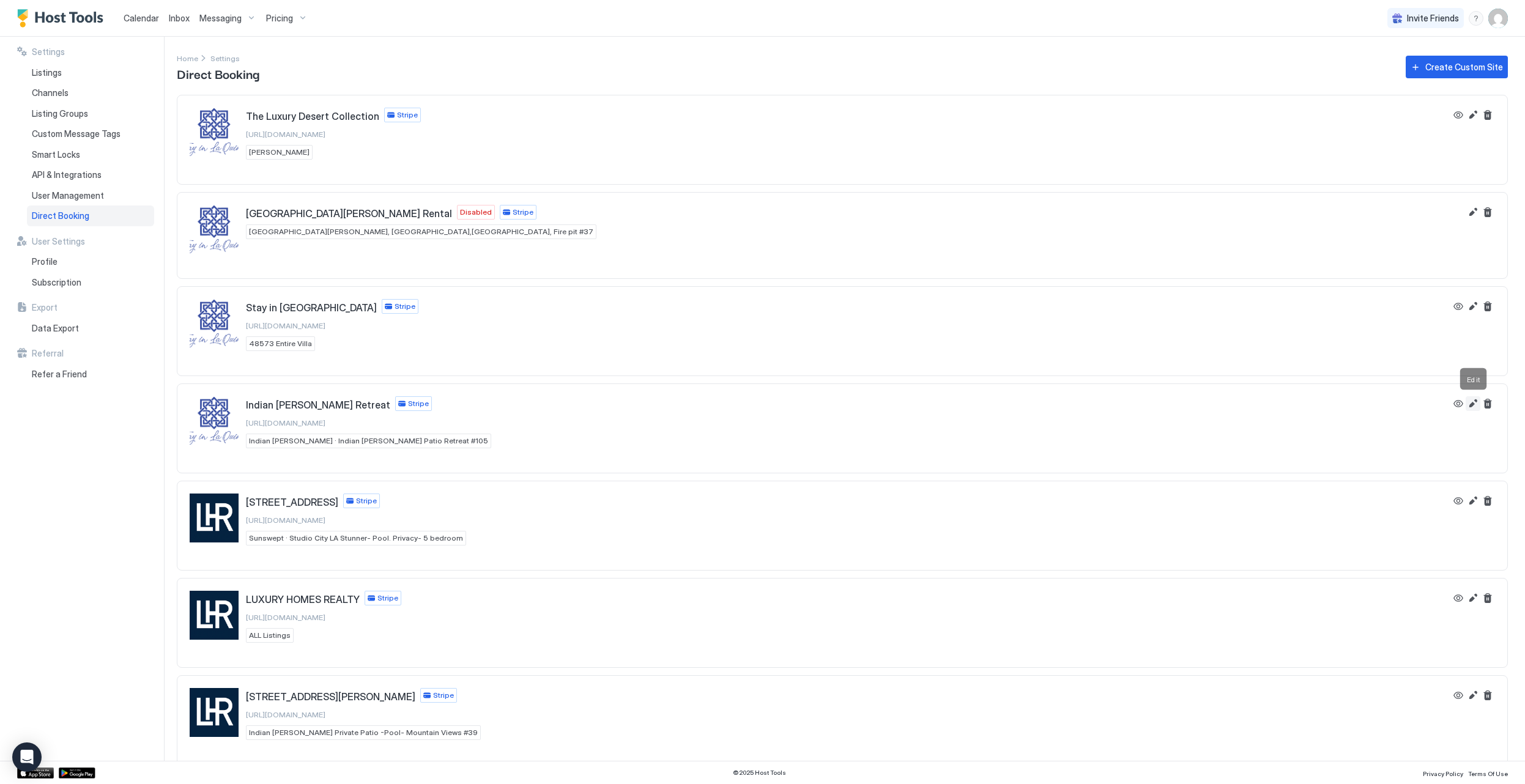
click at [1478, 403] on button "Edit" at bounding box center [1473, 403] width 15 height 15
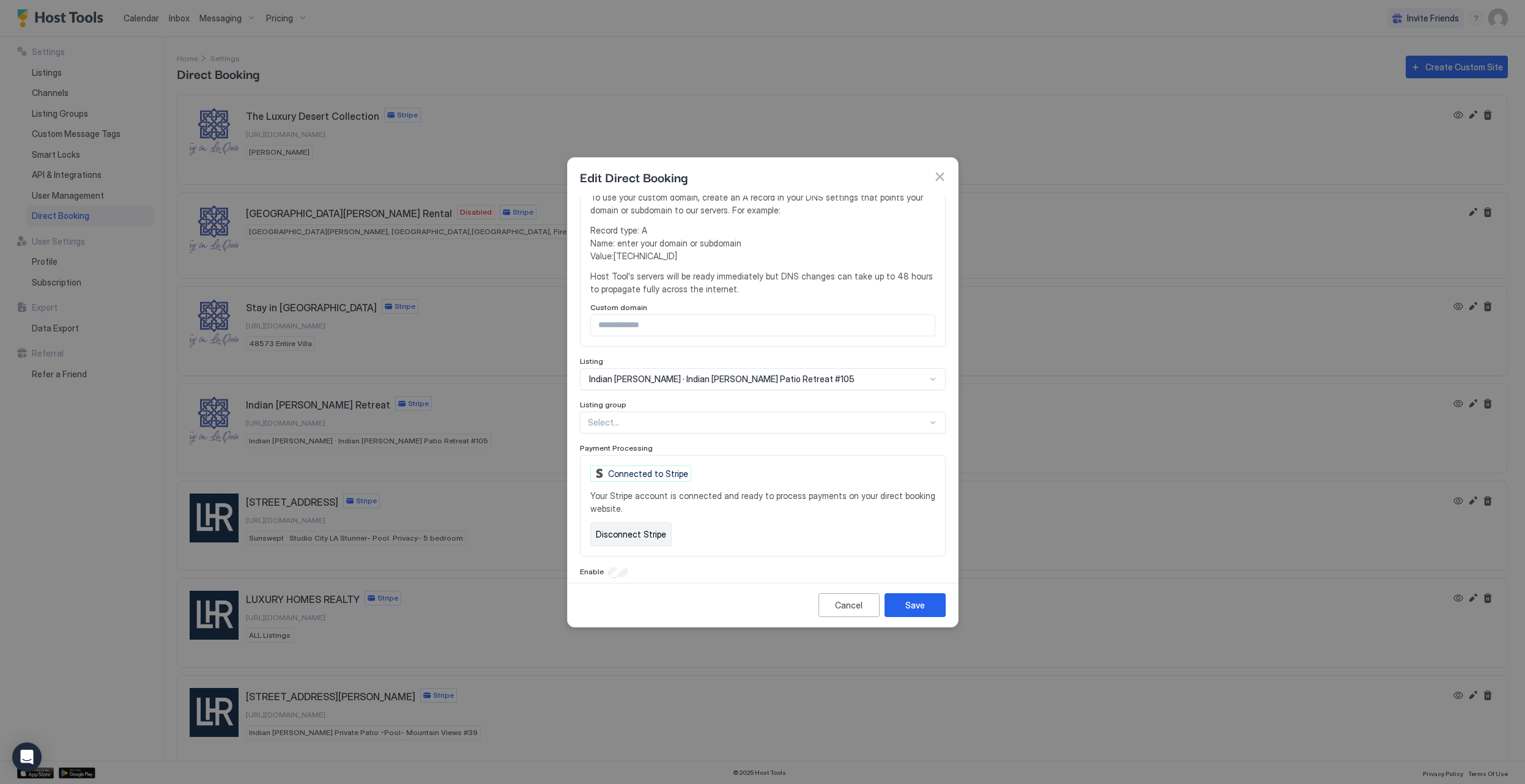
click at [620, 522] on button "Disconnect Stripe" at bounding box center [631, 534] width 81 height 24
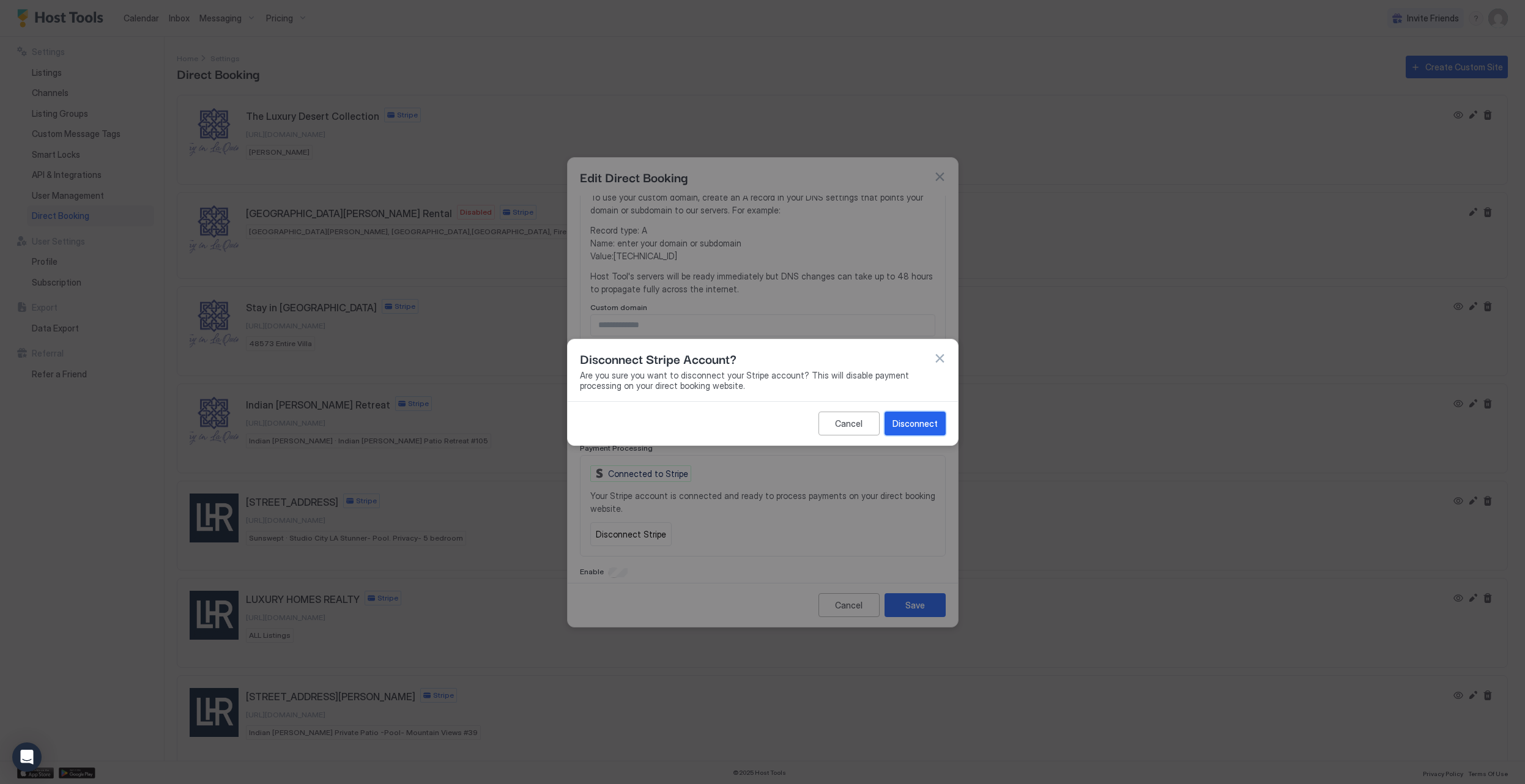
click at [922, 425] on div "Disconnect" at bounding box center [915, 424] width 46 height 13
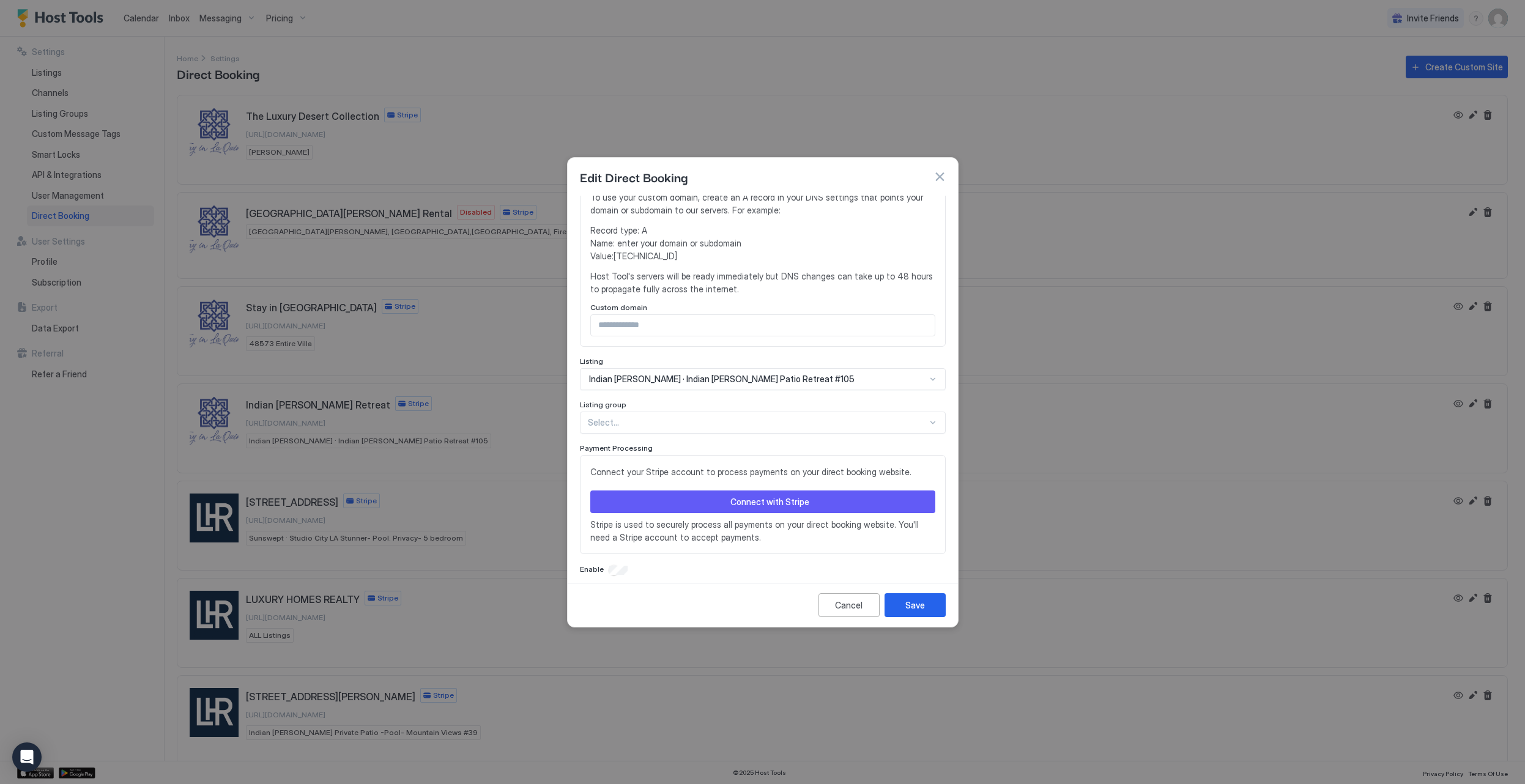
scroll to position [287, 0]
click at [674, 502] on button "Connect with Stripe" at bounding box center [763, 504] width 345 height 23
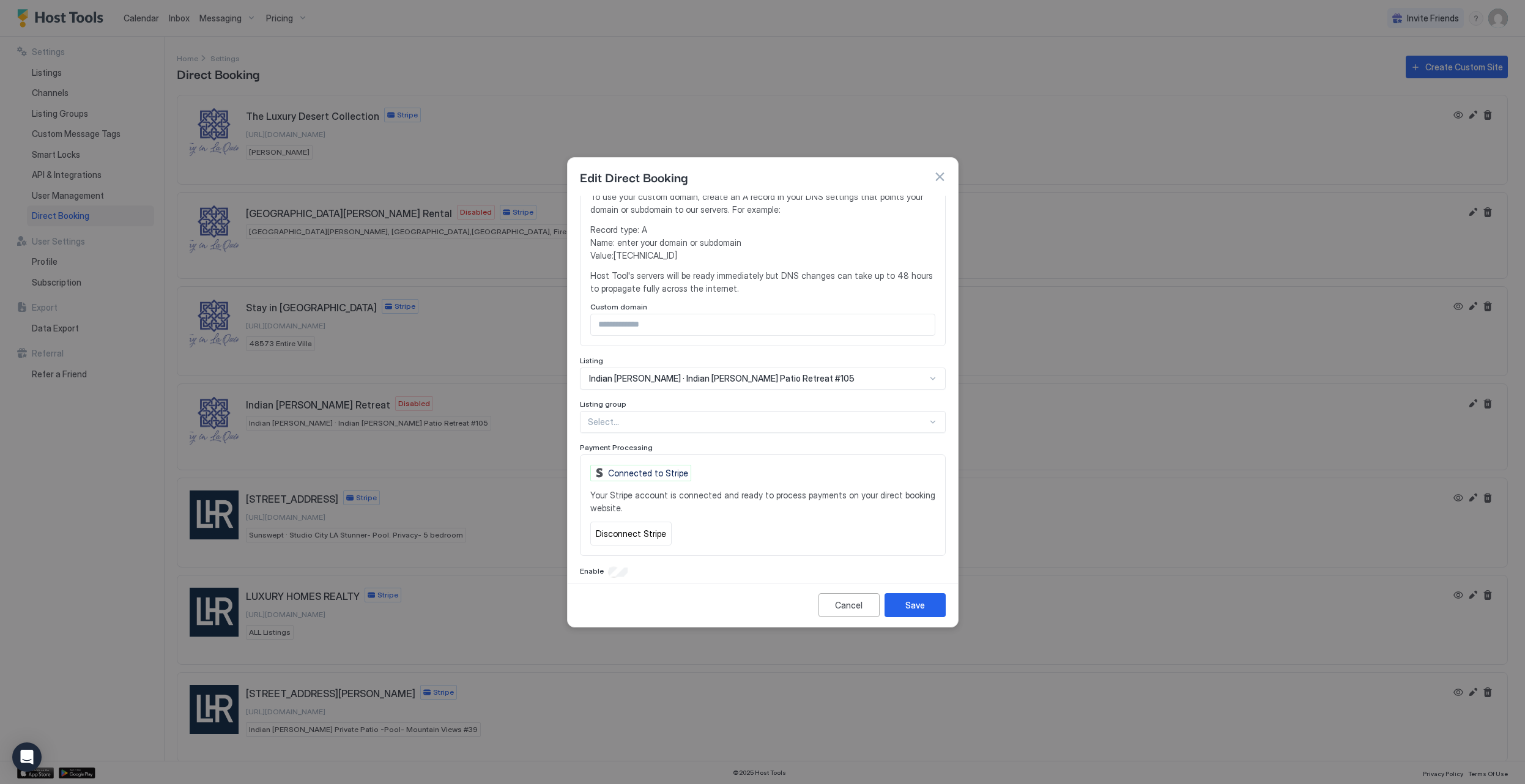
scroll to position [290, 0]
click at [922, 603] on div "Save" at bounding box center [915, 605] width 20 height 13
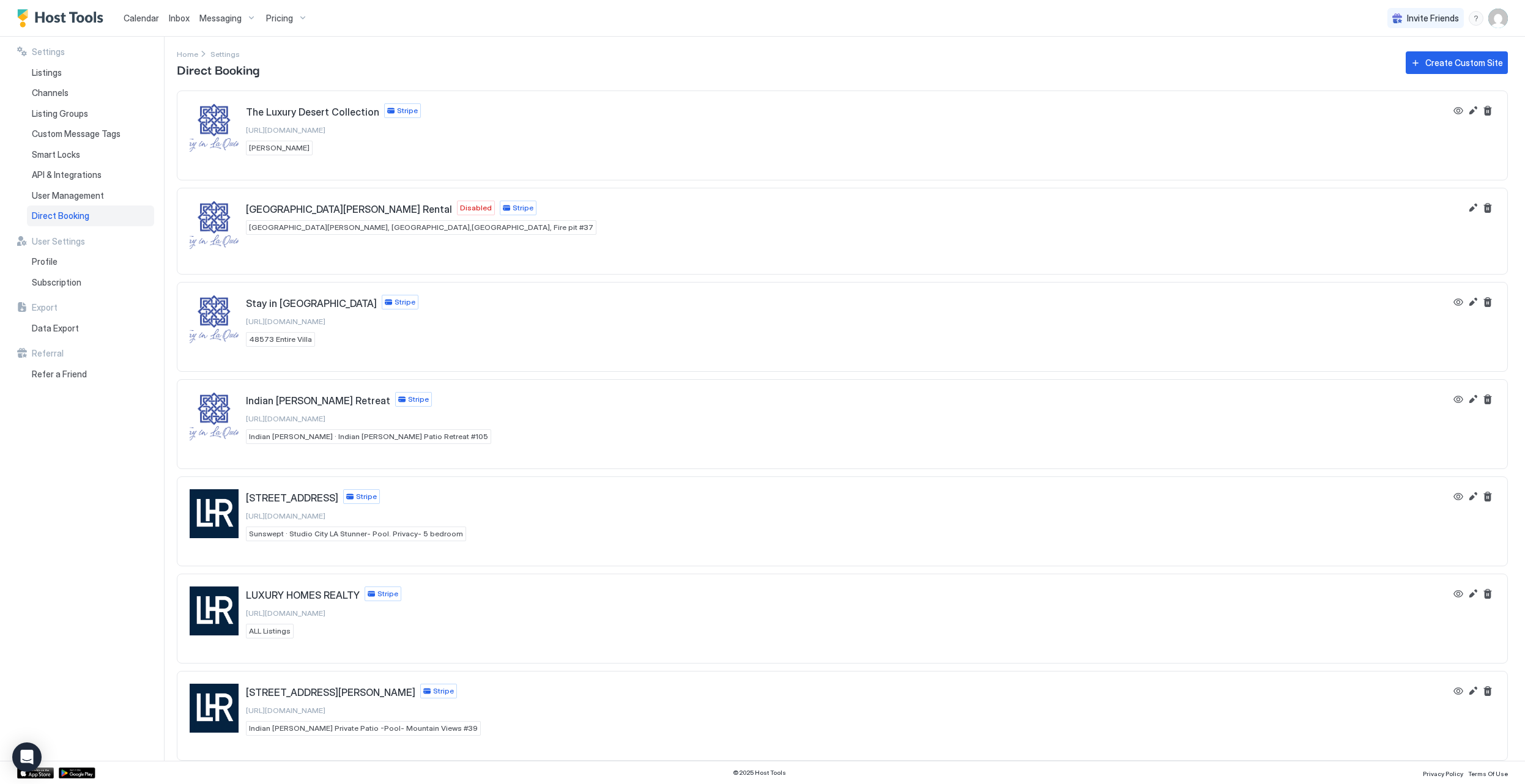
scroll to position [4, 0]
click at [1471, 209] on button "Edit" at bounding box center [1473, 208] width 15 height 15
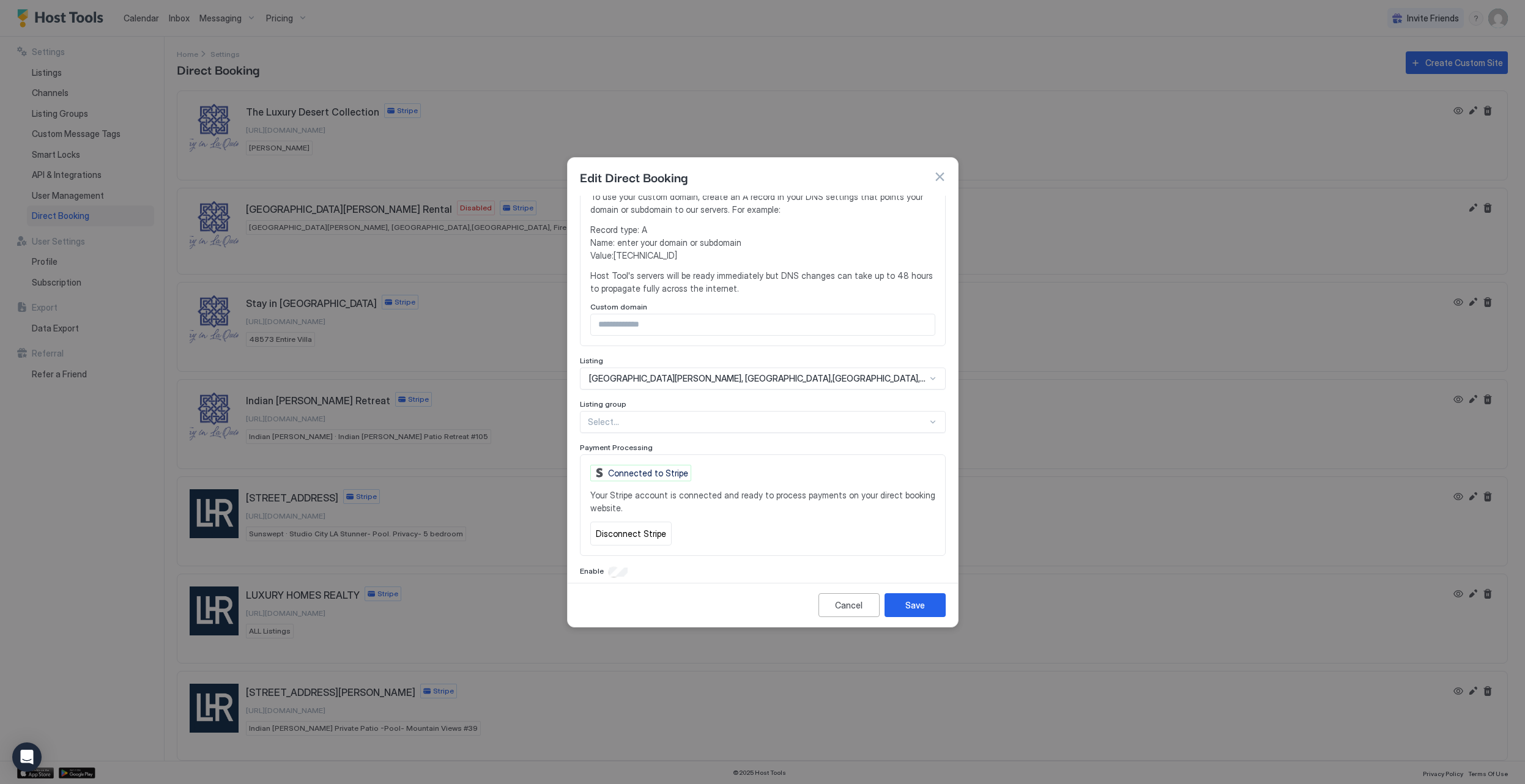
scroll to position [290, 0]
click at [926, 608] on button "Save" at bounding box center [915, 604] width 61 height 24
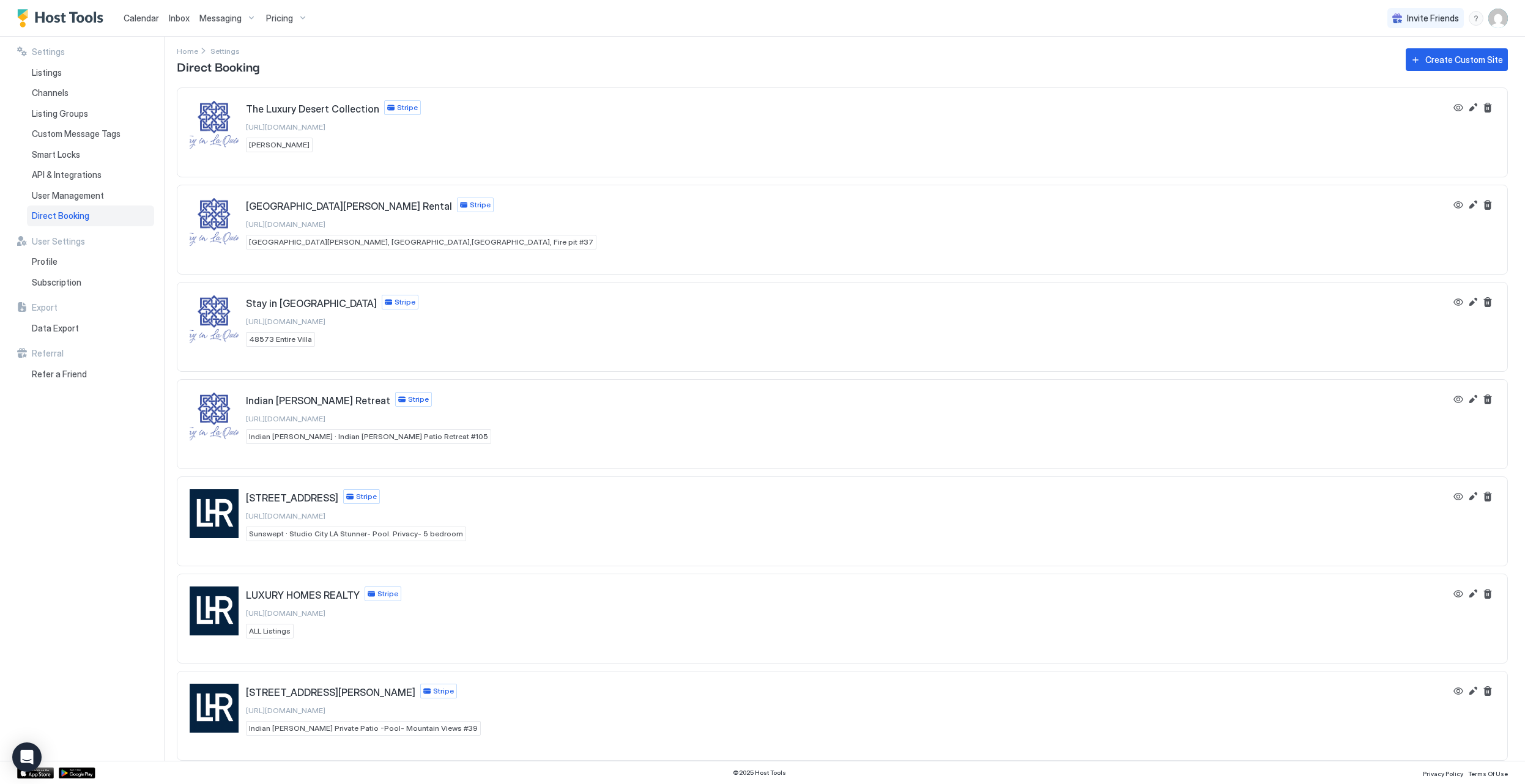
scroll to position [7, 0]
click at [1470, 302] on button "Edit" at bounding box center [1473, 302] width 15 height 15
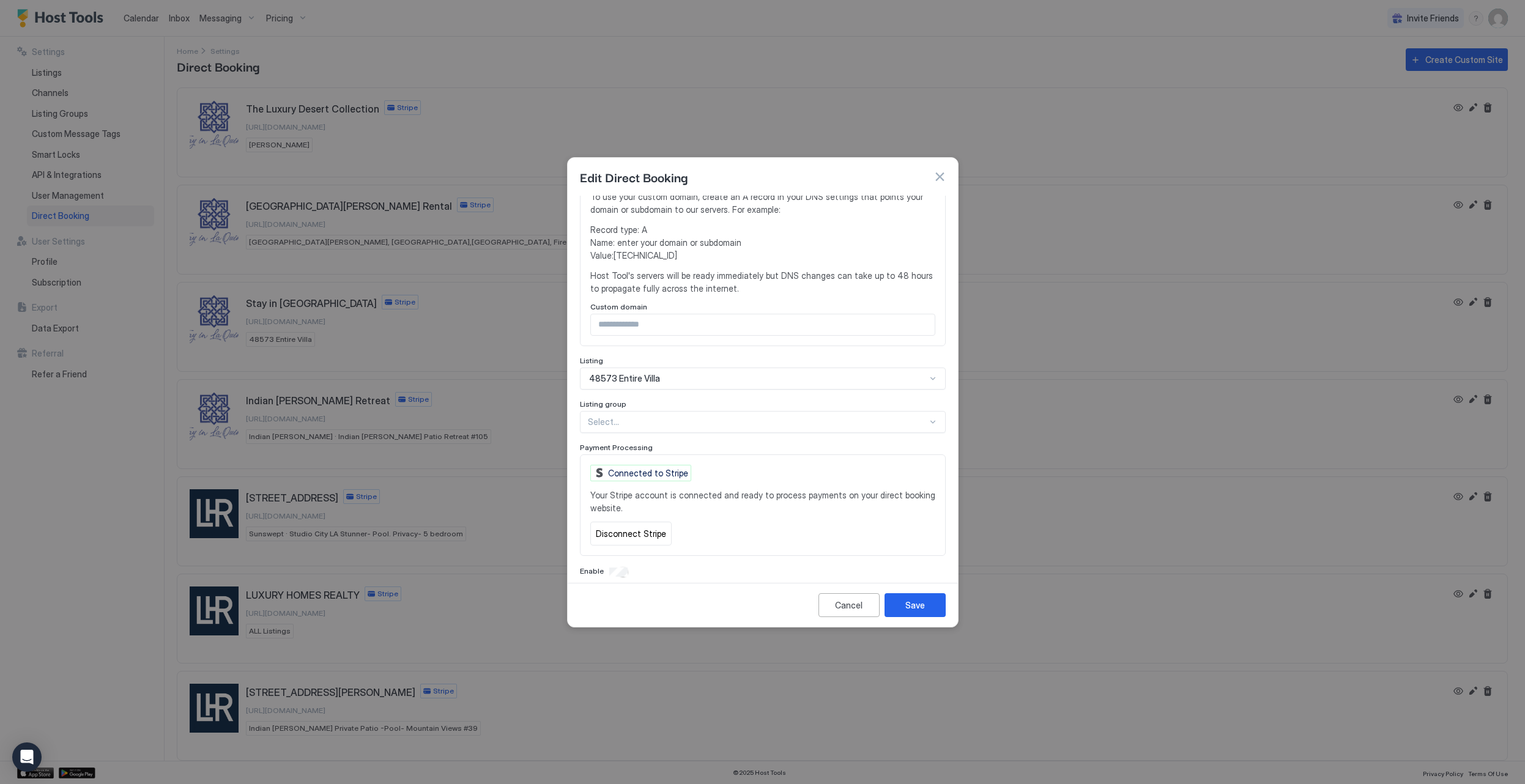
scroll to position [290, 0]
click at [625, 524] on button "Disconnect Stripe" at bounding box center [631, 534] width 81 height 24
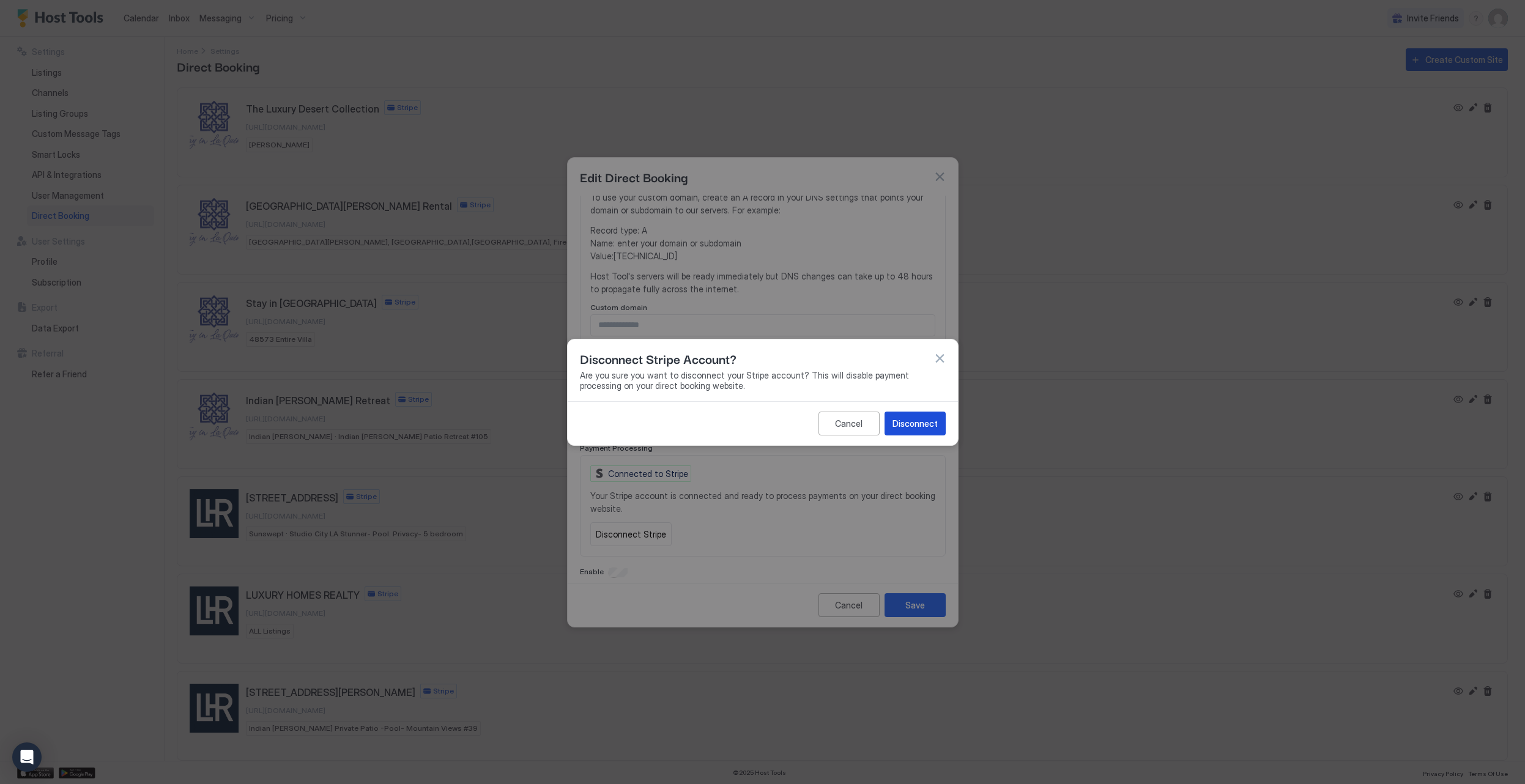
click at [902, 425] on div "Disconnect" at bounding box center [915, 424] width 46 height 13
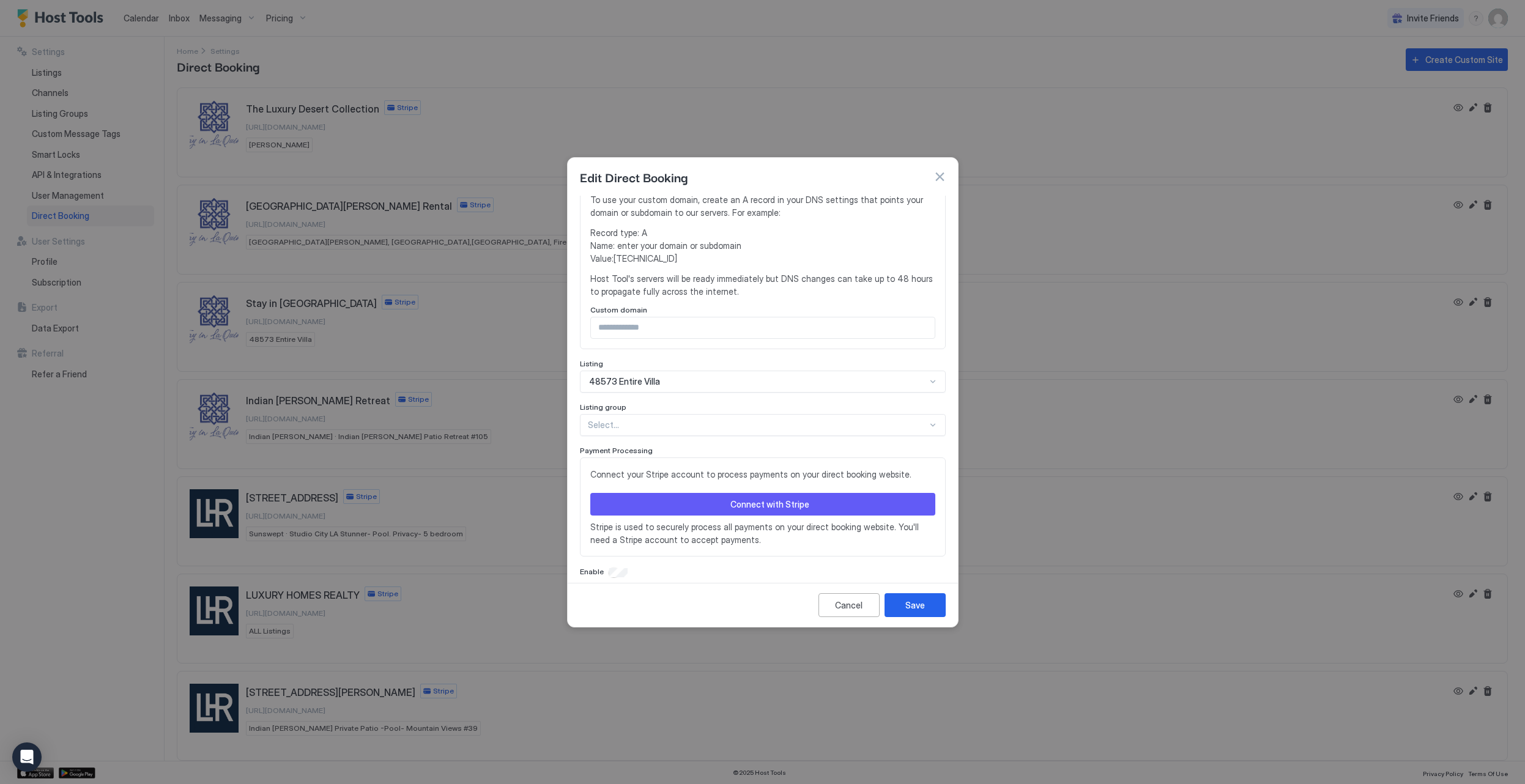
click at [784, 498] on div "Connect with Stripe" at bounding box center [770, 504] width 79 height 13
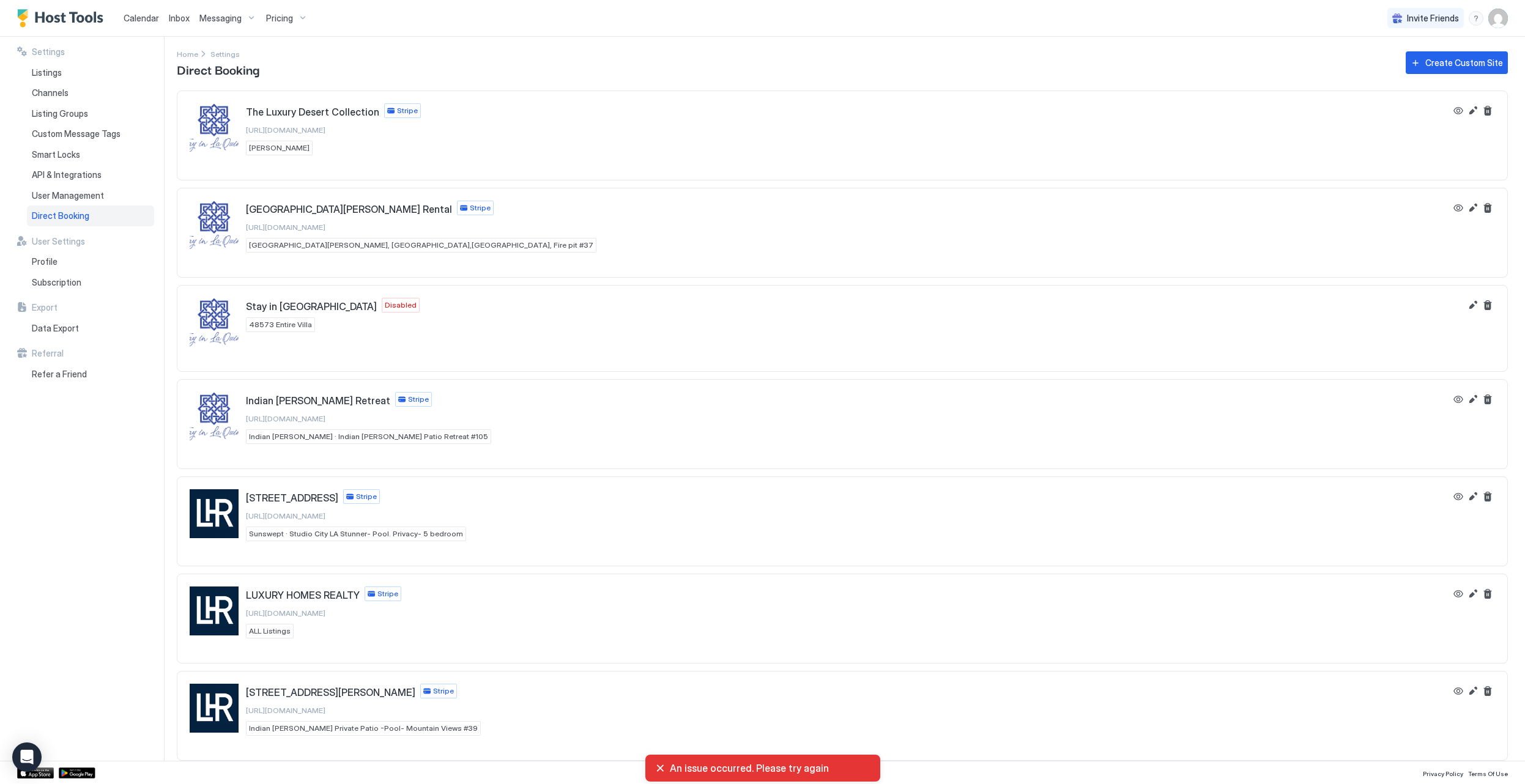
scroll to position [4, 0]
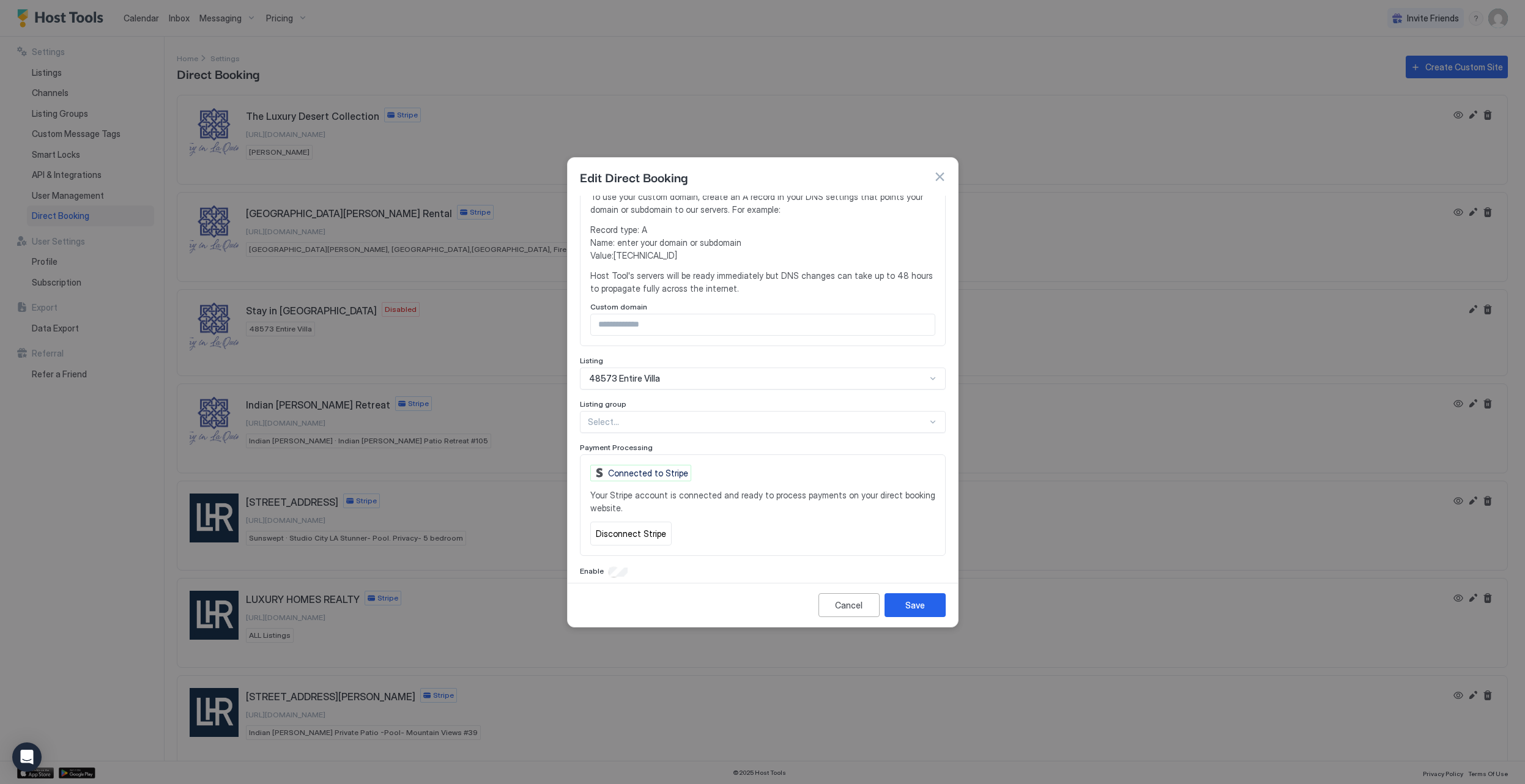
scroll to position [290, 0]
click at [919, 603] on div "Save" at bounding box center [915, 605] width 20 height 13
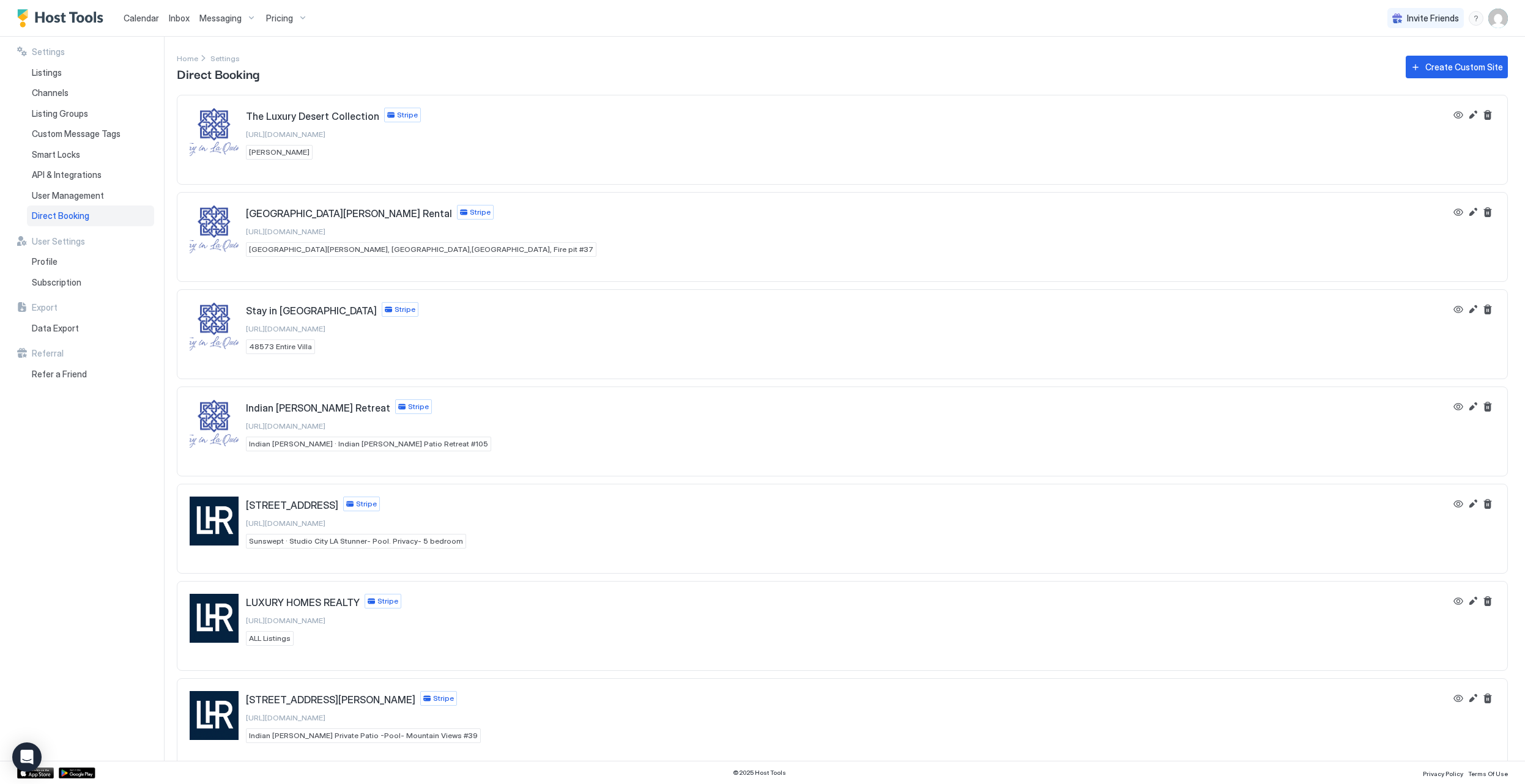
scroll to position [0, 0]
click at [180, 21] on span "Inbox" at bounding box center [180, 18] width 21 height 11
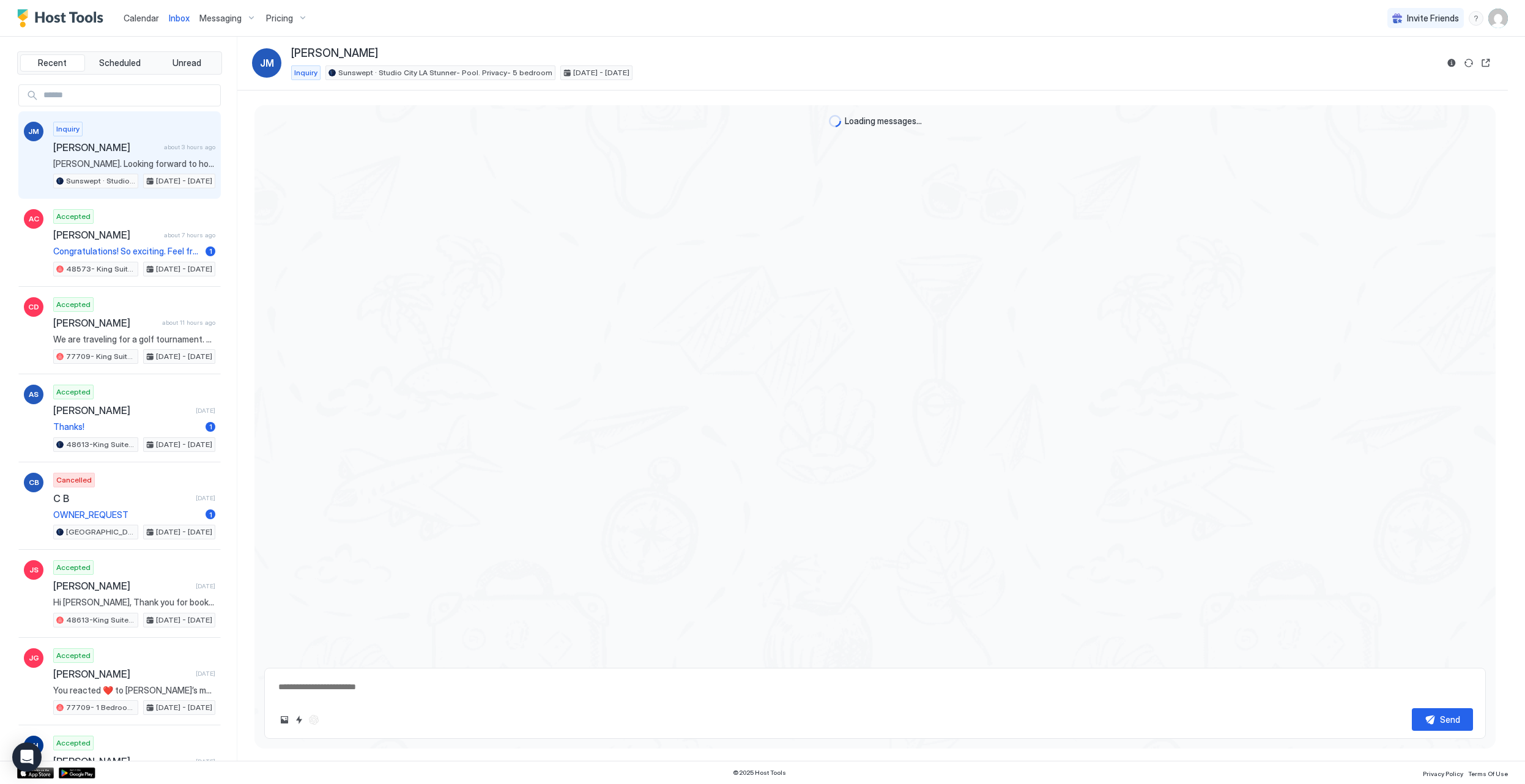
scroll to position [962, 0]
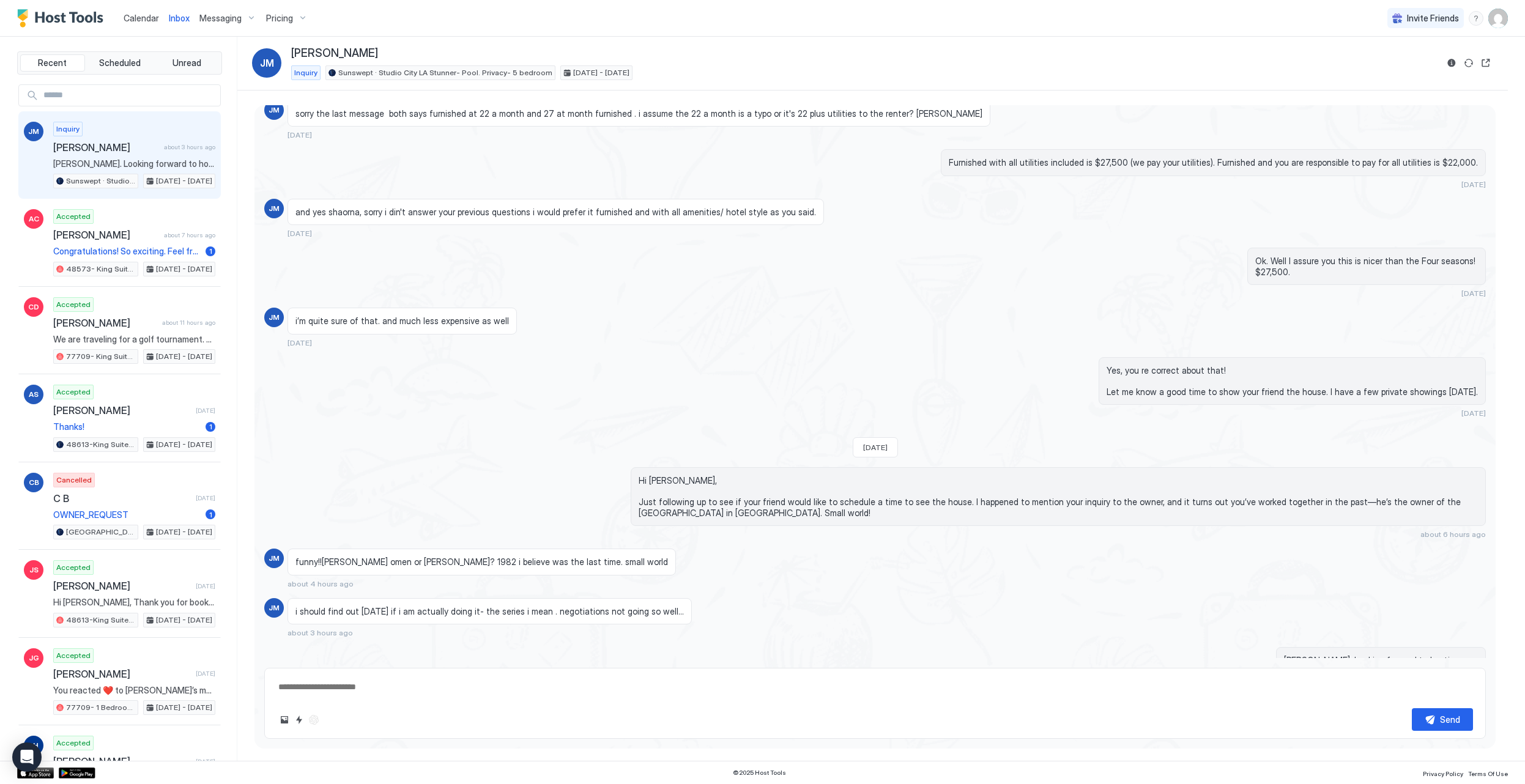
type textarea "*"
